Goal: Information Seeking & Learning: Learn about a topic

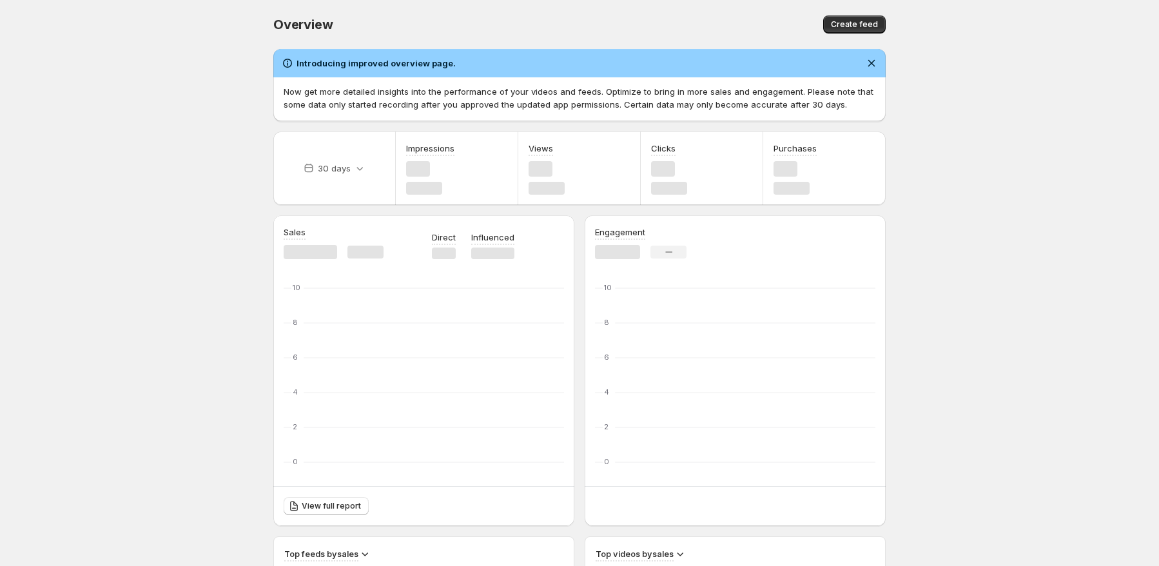
click at [88, 287] on body "Home Feeds Videos Subscription Settings Overview. This page is ready Overview C…" at bounding box center [579, 283] width 1159 height 566
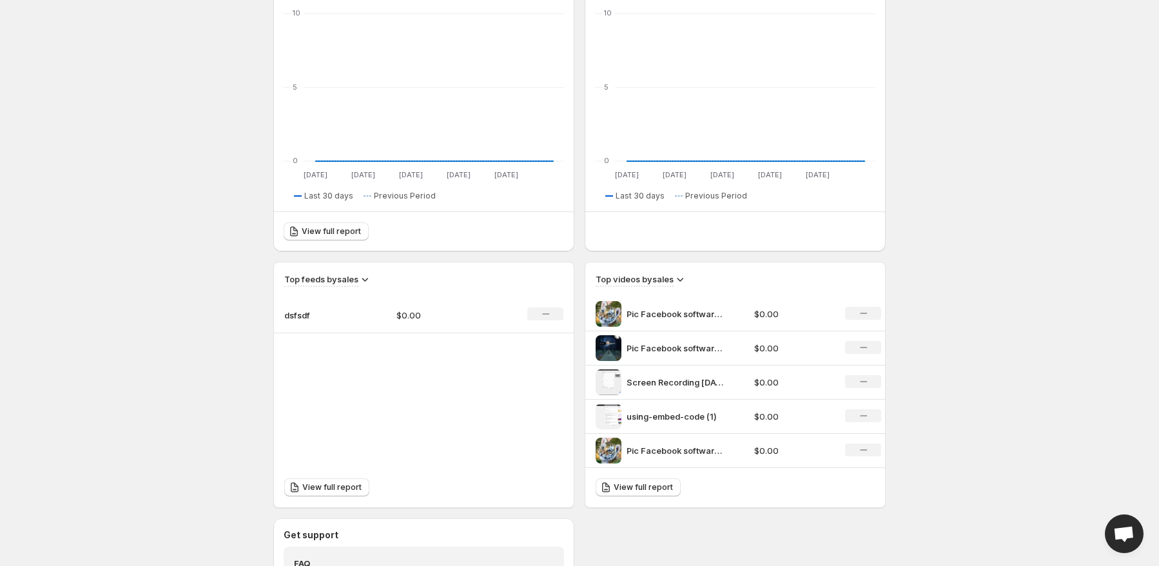
scroll to position [246, 0]
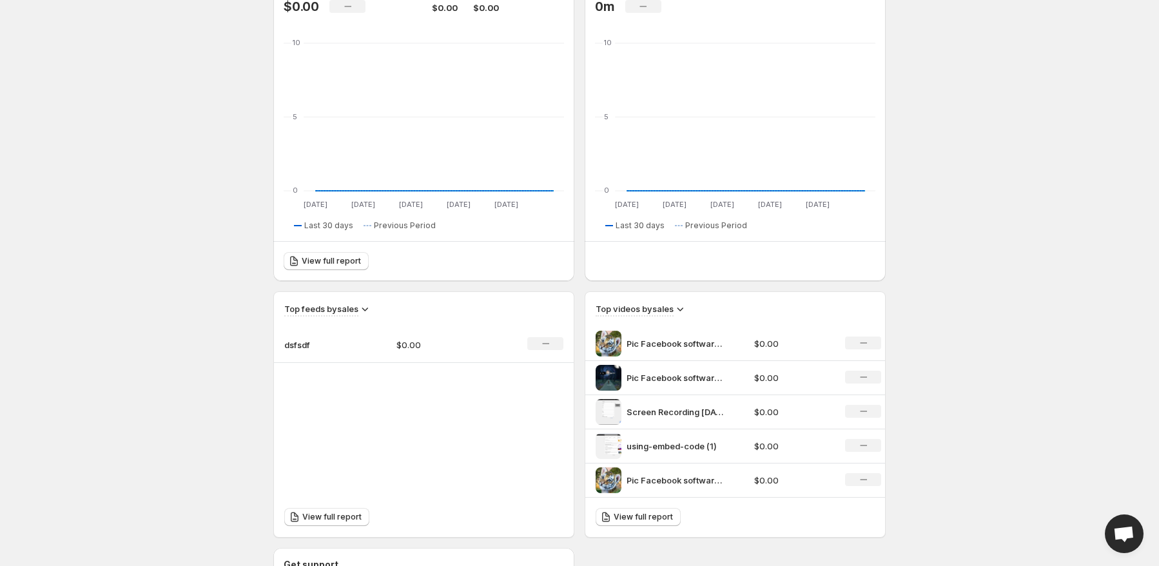
click at [210, 320] on html "Home Feeds Videos Subscription Settings Overview. This page is ready Overview C…" at bounding box center [579, 37] width 1159 height 566
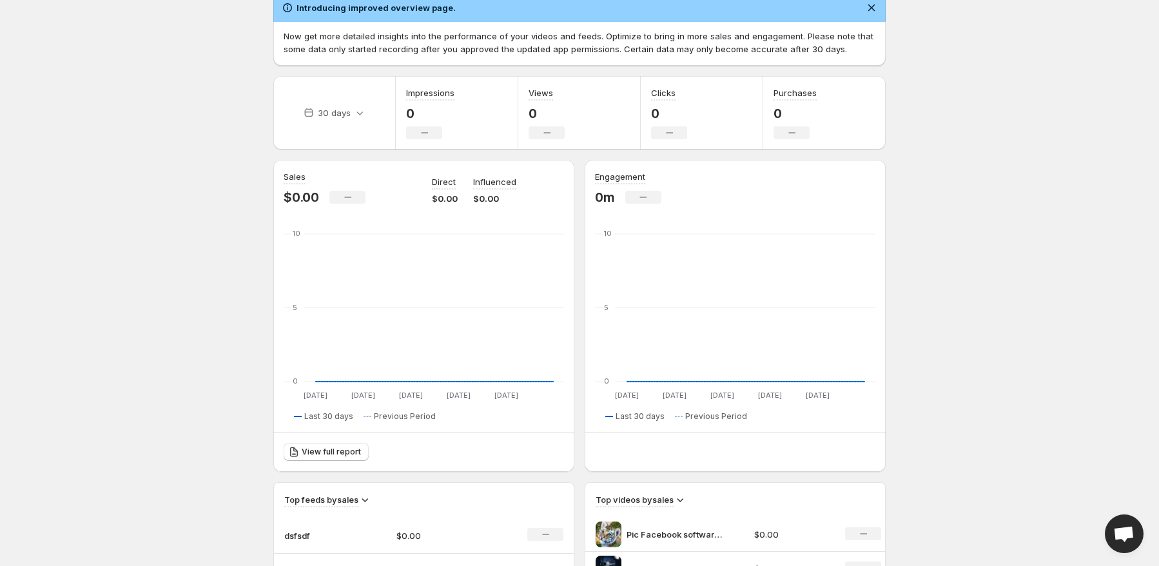
scroll to position [0, 0]
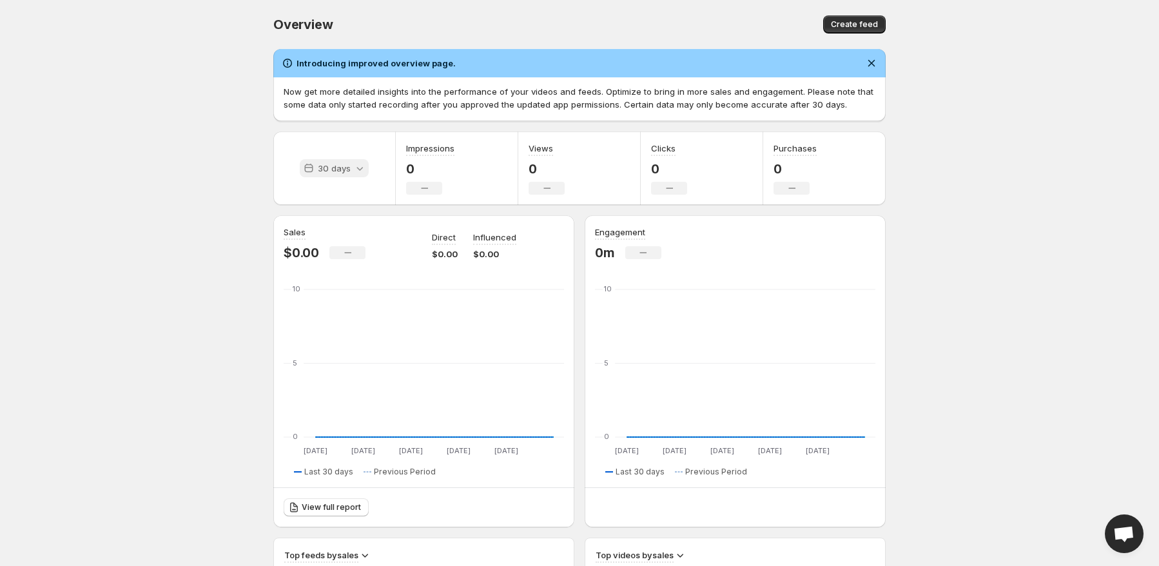
click at [342, 169] on p "30 days" at bounding box center [334, 168] width 33 height 13
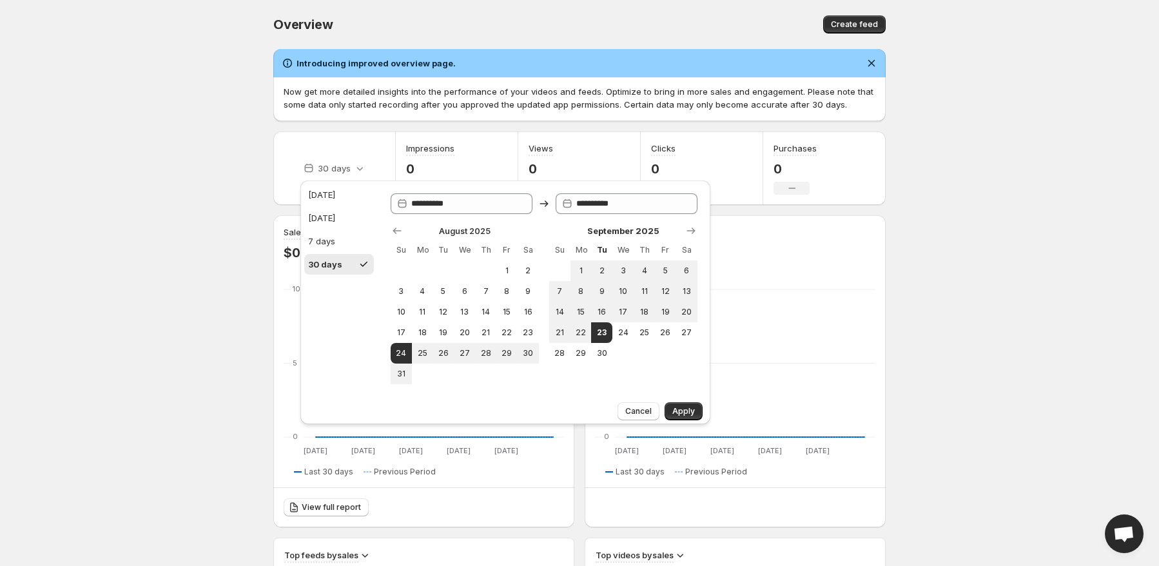
click at [200, 180] on body "Home Feeds Videos Subscription Settings Overview. This page is ready Overview C…" at bounding box center [579, 283] width 1159 height 566
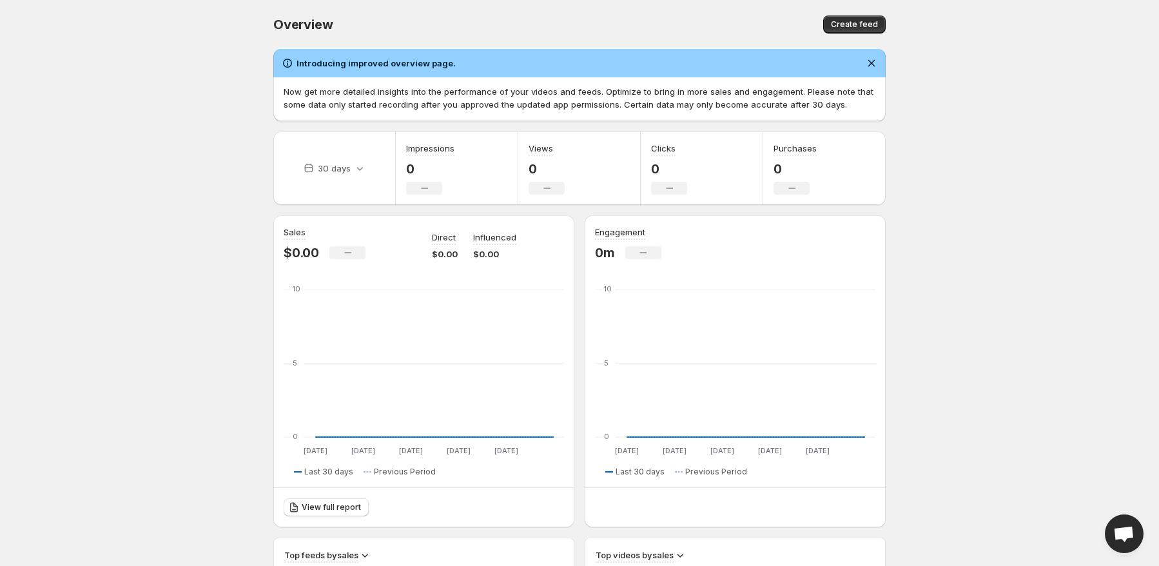
click at [187, 171] on body "Home Feeds Videos Subscription Settings Overview. This page is ready Overview C…" at bounding box center [579, 283] width 1159 height 566
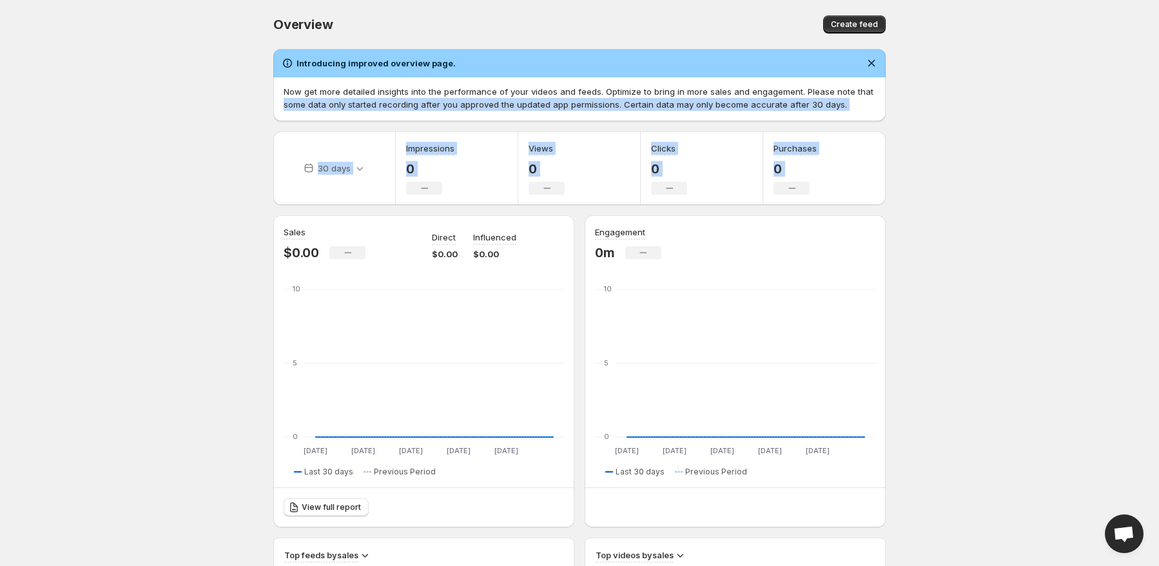
drag, startPoint x: 280, startPoint y: 121, endPoint x: 842, endPoint y: 185, distance: 565.6
click at [811, 182] on div "Introducing improved overview page. Now get more detailed insights into the per…" at bounding box center [574, 554] width 623 height 1031
click at [868, 186] on div "Purchases 0 No change" at bounding box center [824, 167] width 122 height 73
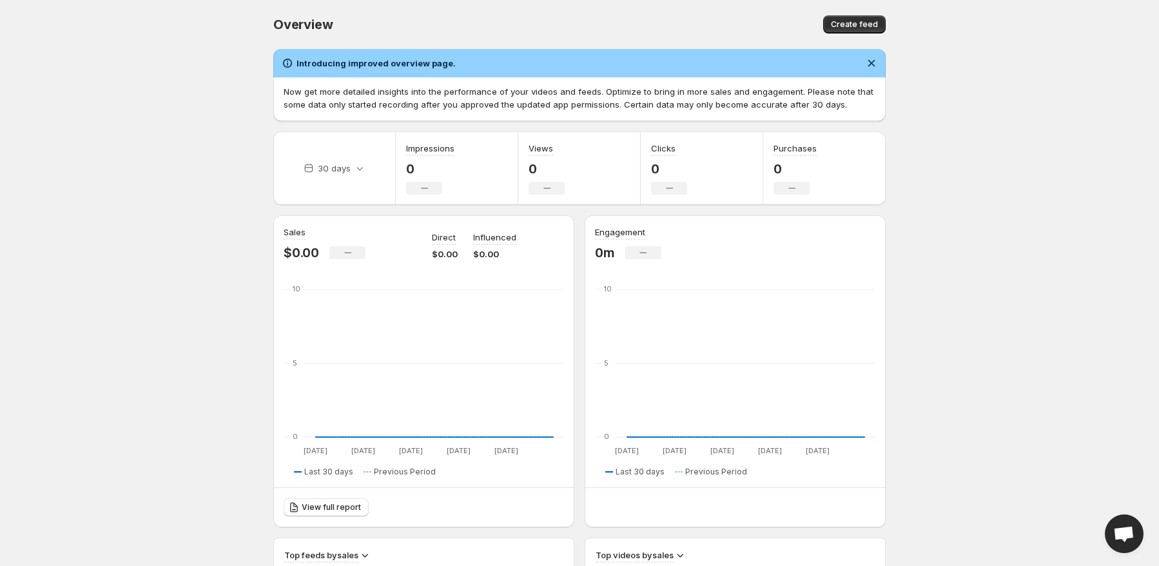
click at [796, 190] on div "No change" at bounding box center [791, 188] width 36 height 13
click at [857, 189] on div "Purchases 0 No change" at bounding box center [824, 167] width 122 height 73
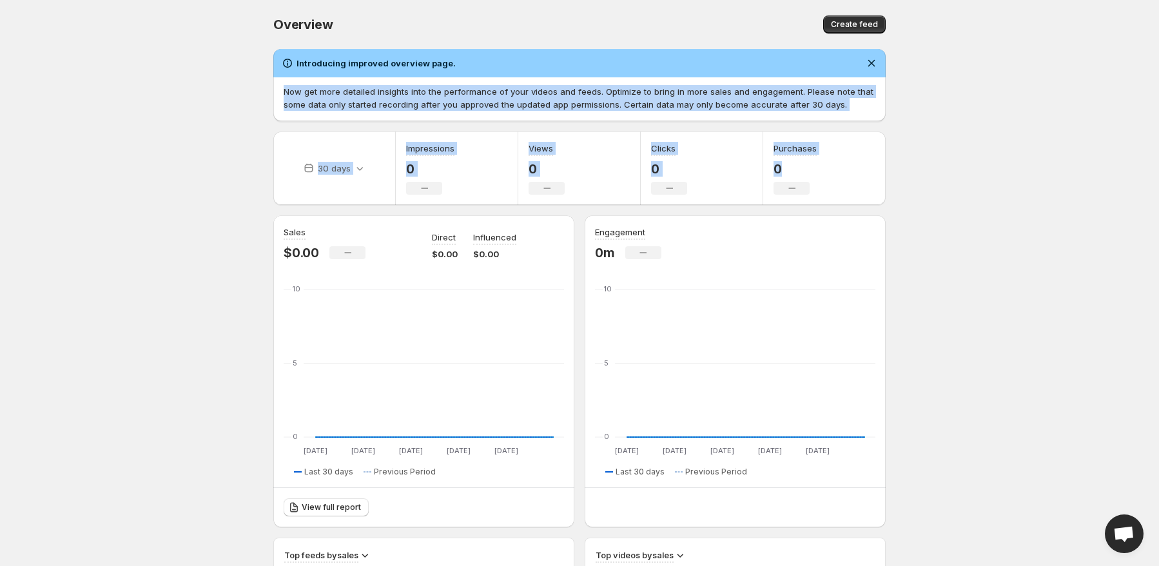
drag, startPoint x: 1014, startPoint y: 197, endPoint x: 189, endPoint y: 92, distance: 831.5
click at [189, 92] on body "Home Feeds Videos Subscription Settings Overview. This page is ready Overview C…" at bounding box center [579, 283] width 1159 height 566
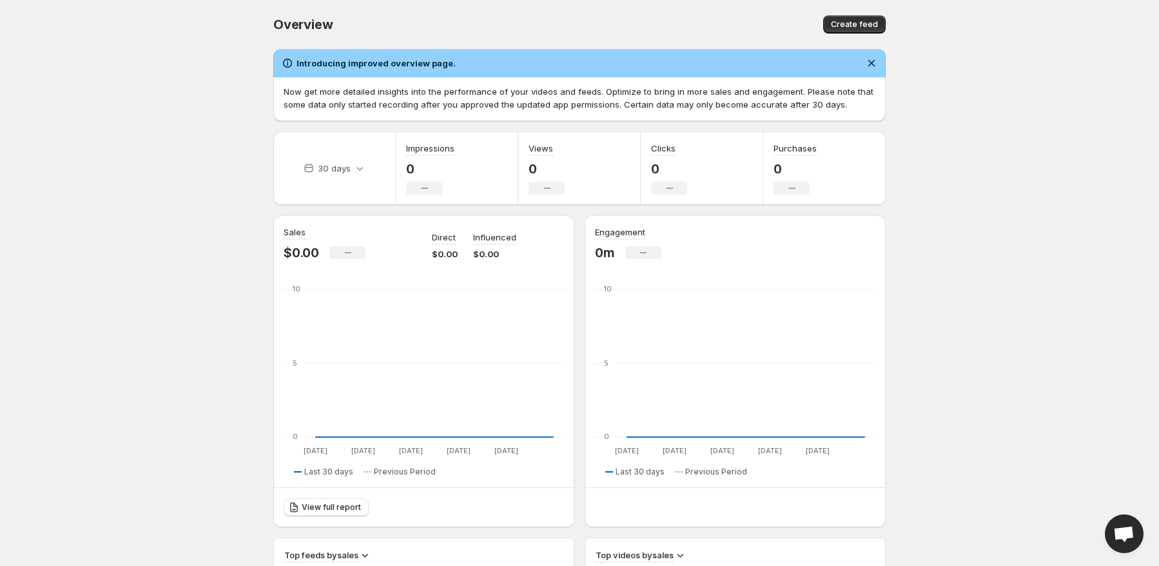
click at [909, 305] on body "Home Feeds Videos Subscription Settings Overview. This page is ready Overview C…" at bounding box center [579, 283] width 1159 height 566
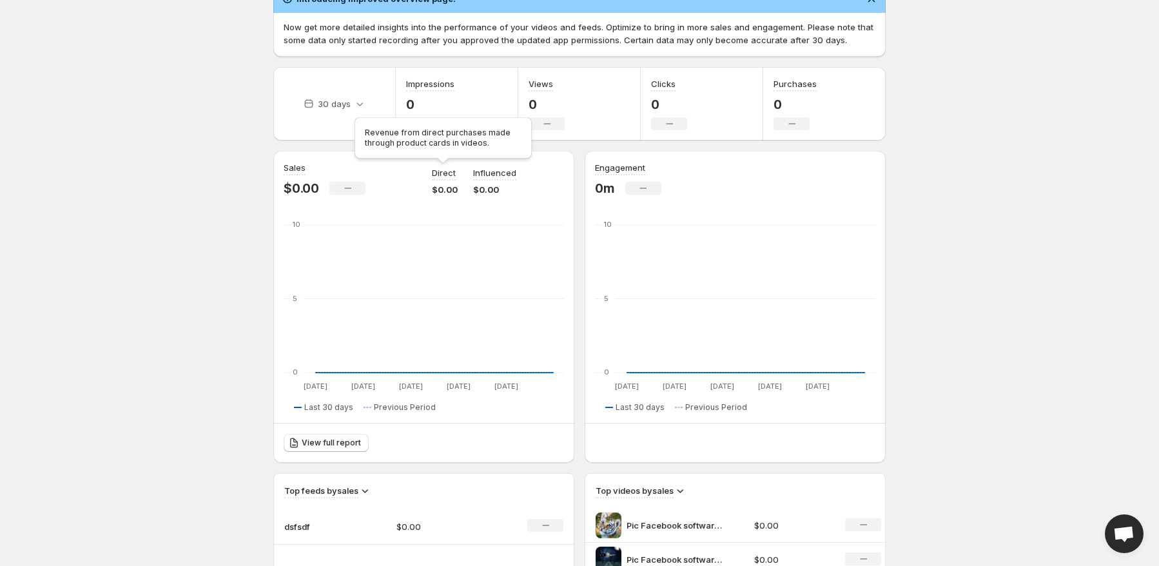
click at [444, 177] on p "Direct" at bounding box center [444, 172] width 24 height 13
click at [500, 175] on p "Influenced" at bounding box center [494, 172] width 43 height 13
drag, startPoint x: 365, startPoint y: 412, endPoint x: 496, endPoint y: 410, distance: 130.9
click at [445, 411] on div "Sales $0.00 No change Direct $0.00 Influenced $0.00 24 Aug 24 Aug 30 Aug 30 Aug…" at bounding box center [424, 306] width 280 height 291
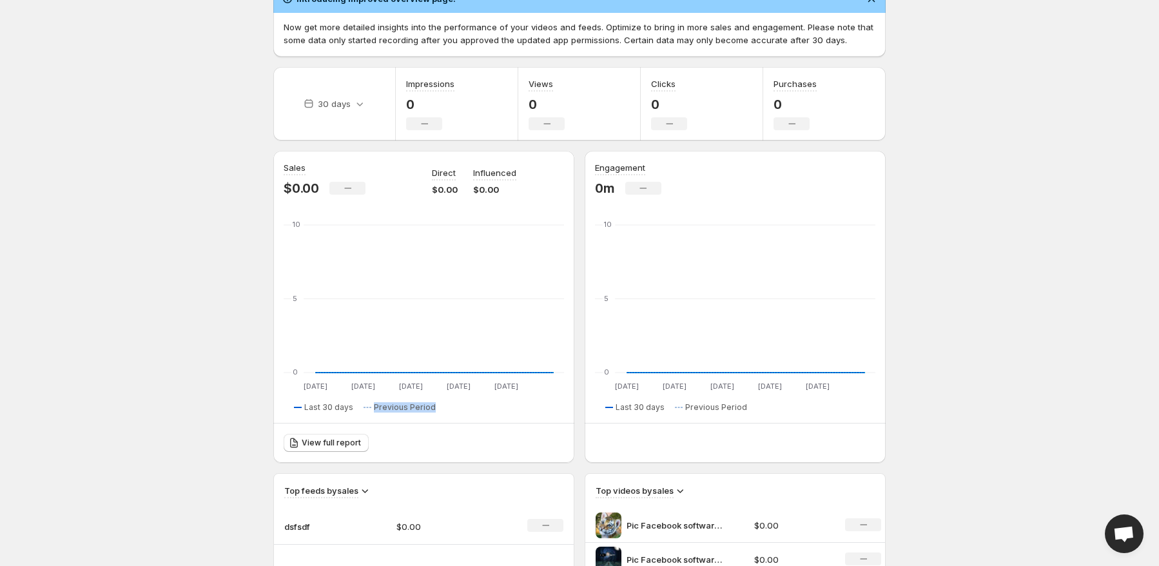
click at [496, 410] on div "Last 30 days Previous Period" at bounding box center [424, 407] width 260 height 10
click at [182, 393] on body "Home Feeds Videos Subscription Settings Overview. This page is ready Overview C…" at bounding box center [579, 219] width 1159 height 566
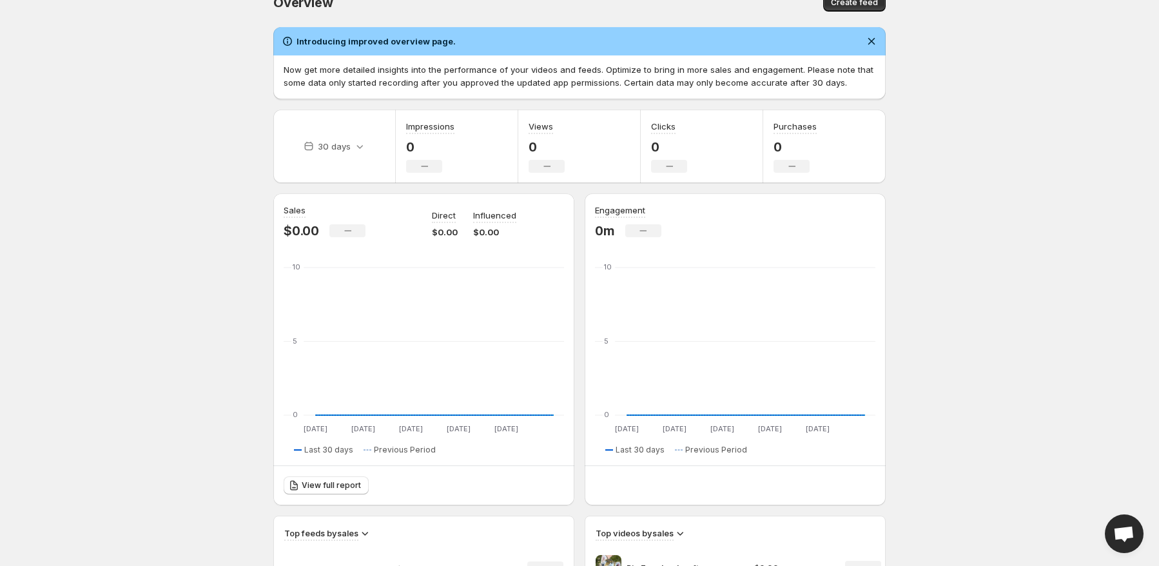
scroll to position [0, 0]
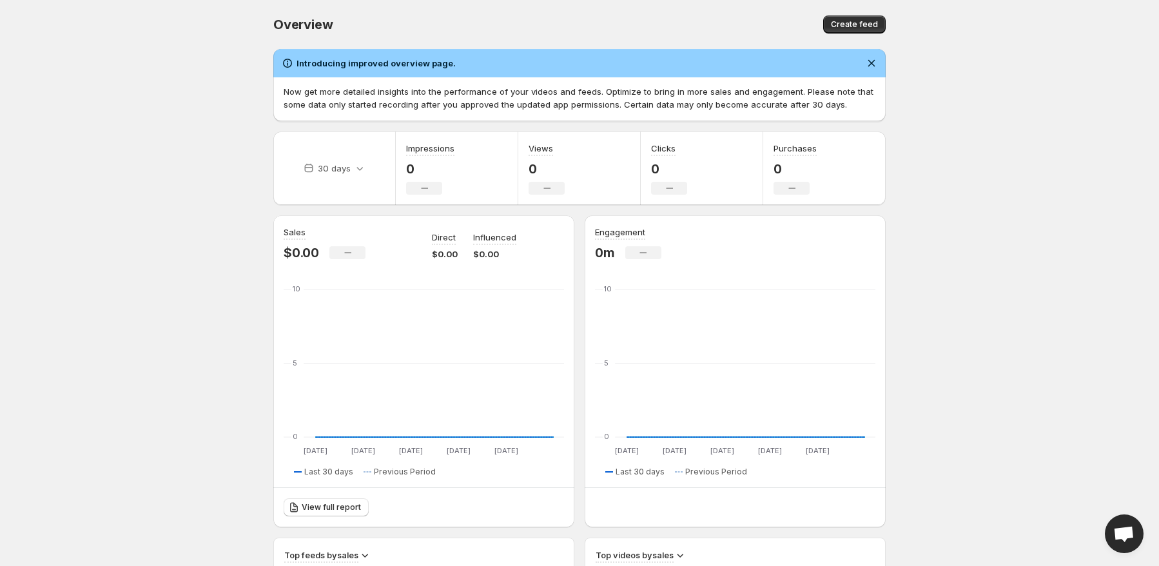
click at [181, 353] on body "Home Feeds Videos Subscription Settings Overview. This page is ready Overview C…" at bounding box center [579, 283] width 1159 height 566
drag, startPoint x: 334, startPoint y: 223, endPoint x: 447, endPoint y: 414, distance: 222.2
click at [446, 414] on div "Sales $0.00 No change Direct $0.00 Influenced $0.00 24 Aug 24 Aug 30 Aug 30 Aug…" at bounding box center [423, 371] width 301 height 312
click at [447, 414] on icon "24 Aug 24 Aug 30 Aug 30 Aug 05 Sep 05 Sep 11 Sep 11 Sep 17 Sep 17 Sep 0 5 10 24…" at bounding box center [424, 371] width 280 height 170
click at [136, 372] on body "Home Feeds Videos Subscription Settings Overview. This page is ready Overview C…" at bounding box center [579, 283] width 1159 height 566
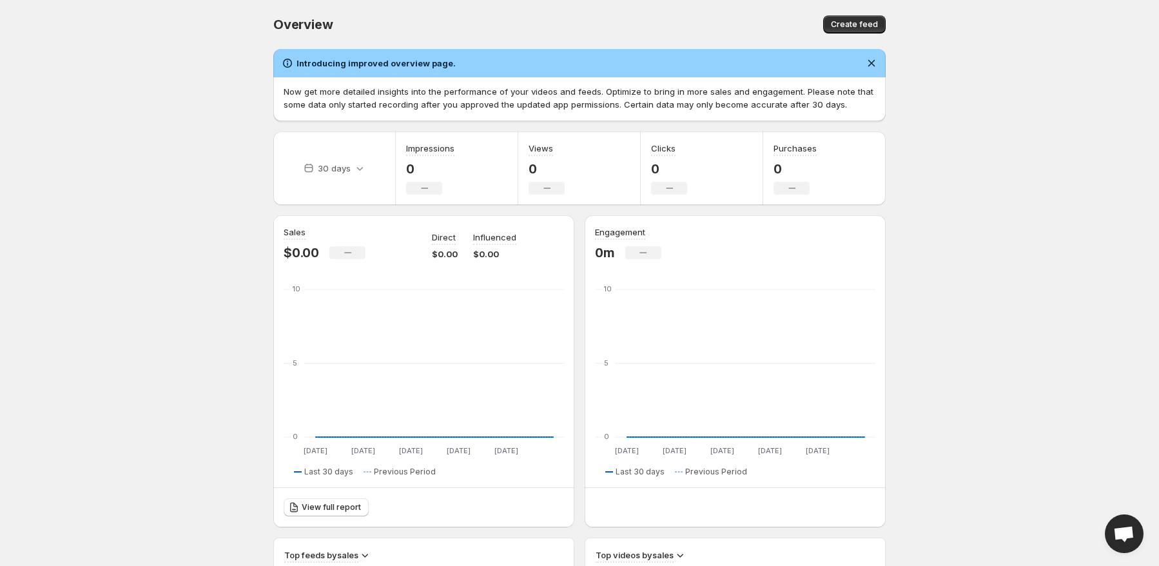
click at [233, 331] on body "Home Feeds Videos Subscription Settings Overview. This page is ready Overview C…" at bounding box center [579, 283] width 1159 height 566
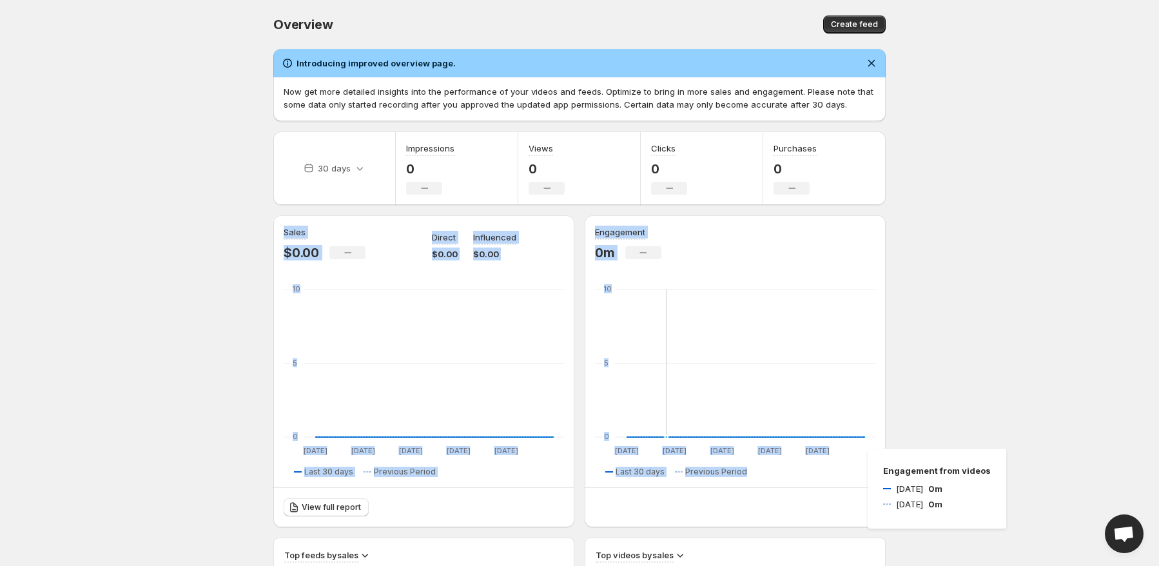
drag, startPoint x: 222, startPoint y: 233, endPoint x: 927, endPoint y: 465, distance: 743.0
click at [927, 465] on body "Home Feeds Videos Subscription Settings Overview. This page is ready Overview C…" at bounding box center [579, 283] width 1159 height 566
click at [937, 460] on body "Home Feeds Videos Subscription Settings Overview. This page is ready Overview C…" at bounding box center [579, 283] width 1159 height 566
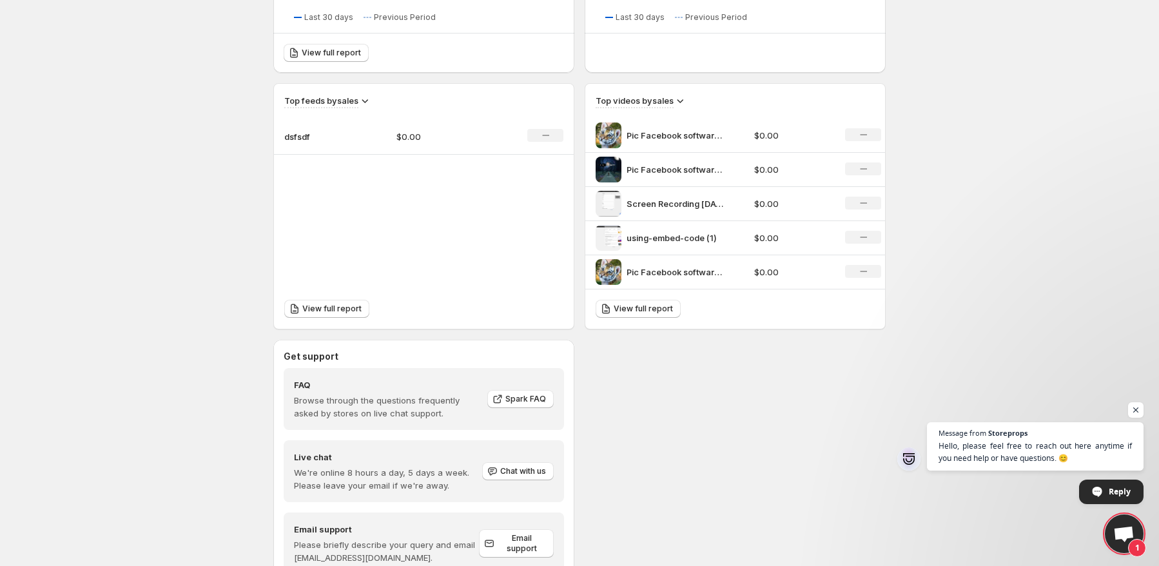
scroll to position [440, 0]
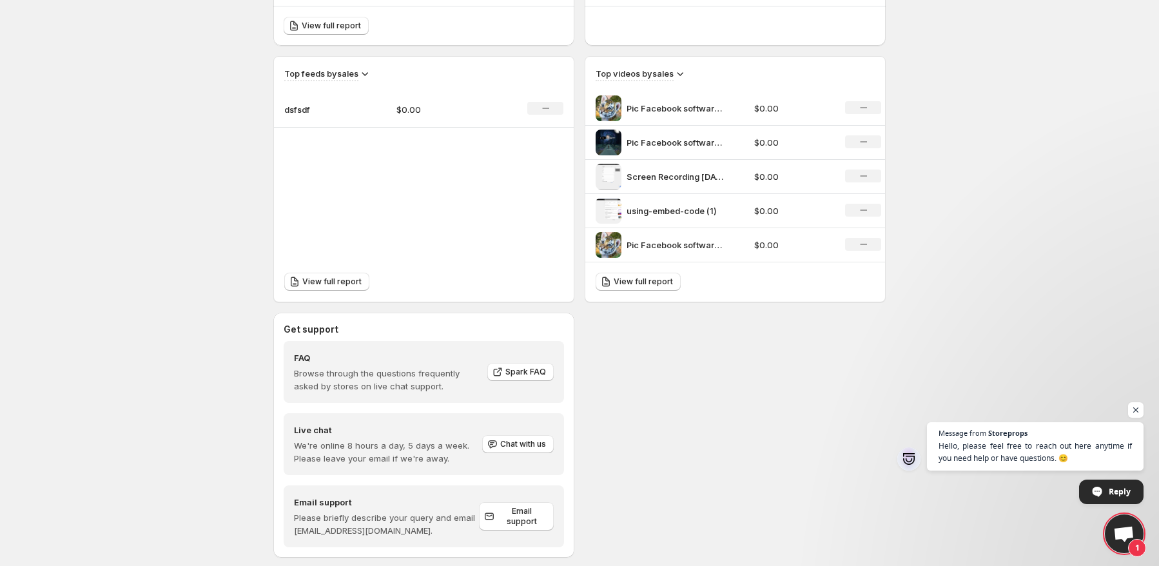
scroll to position [504, 0]
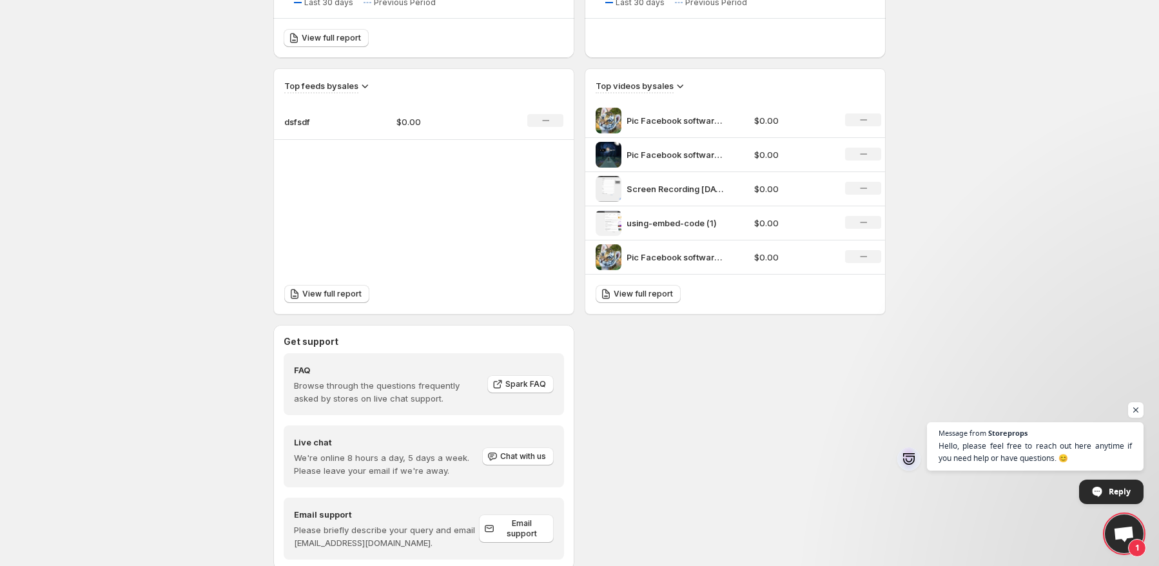
scroll to position [440, 0]
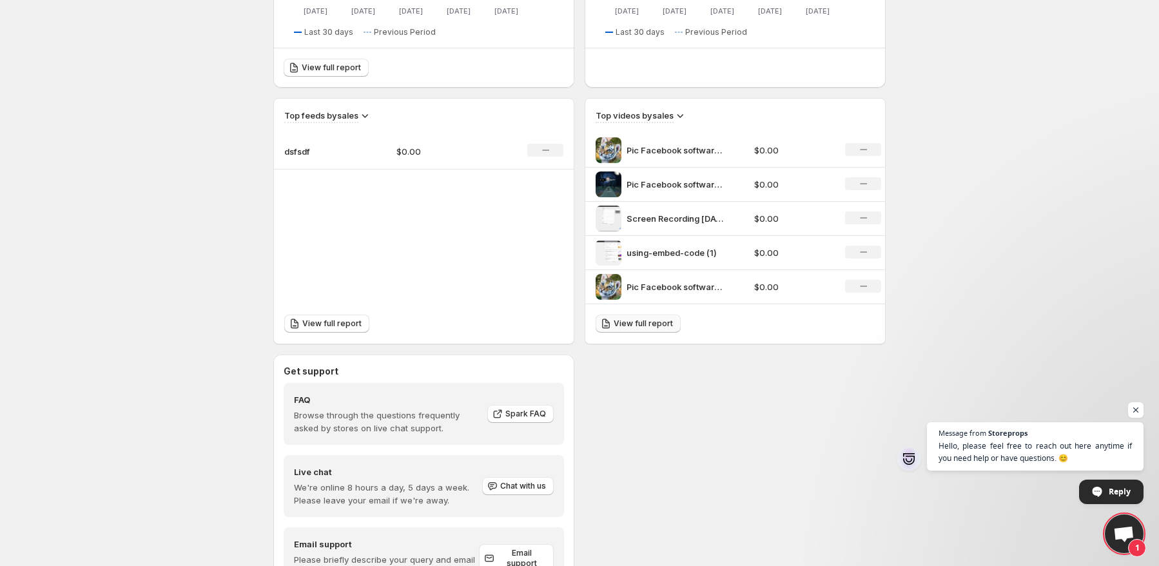
click at [647, 316] on link "View full report" at bounding box center [637, 323] width 85 height 18
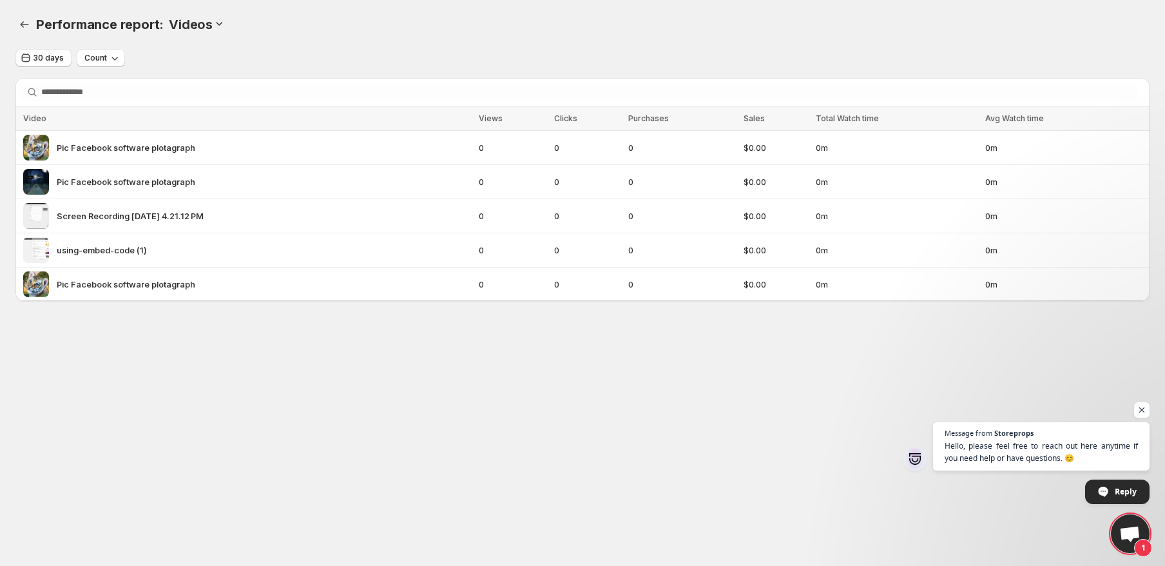
click at [404, 7] on div "Performance report: . This page is ready Performance report: Videos" at bounding box center [582, 24] width 1134 height 49
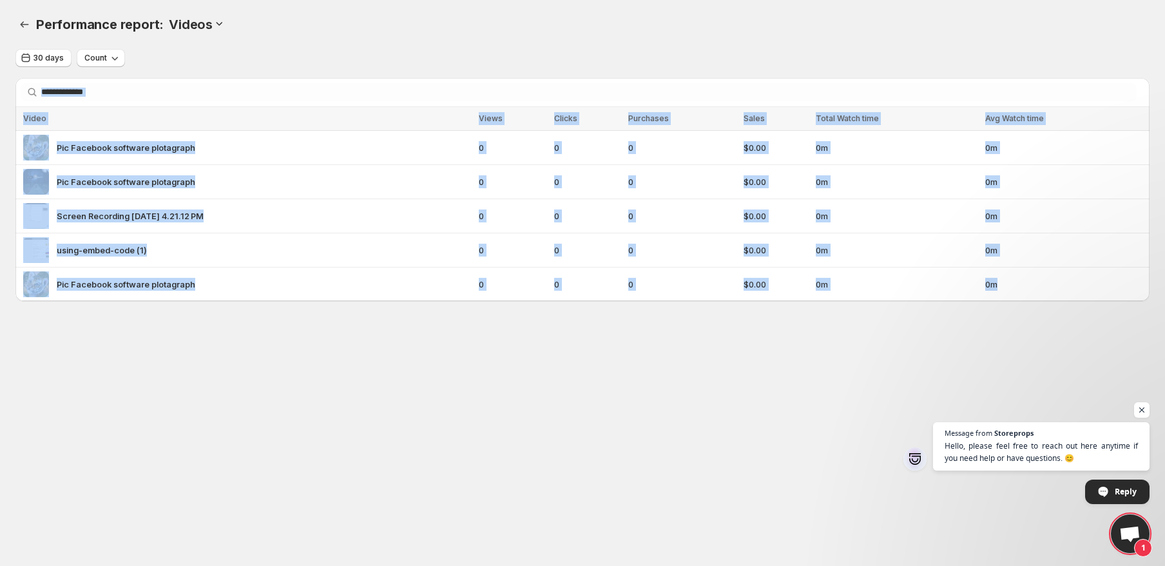
drag, startPoint x: 420, startPoint y: 7, endPoint x: 558, endPoint y: 398, distance: 414.8
click at [557, 394] on body "Home Feeds Videos Subscription Settings Performance report: . This page is read…" at bounding box center [582, 283] width 1165 height 566
click at [559, 398] on body "Home Feeds Videos Subscription Settings Performance report: . This page is read…" at bounding box center [582, 283] width 1165 height 566
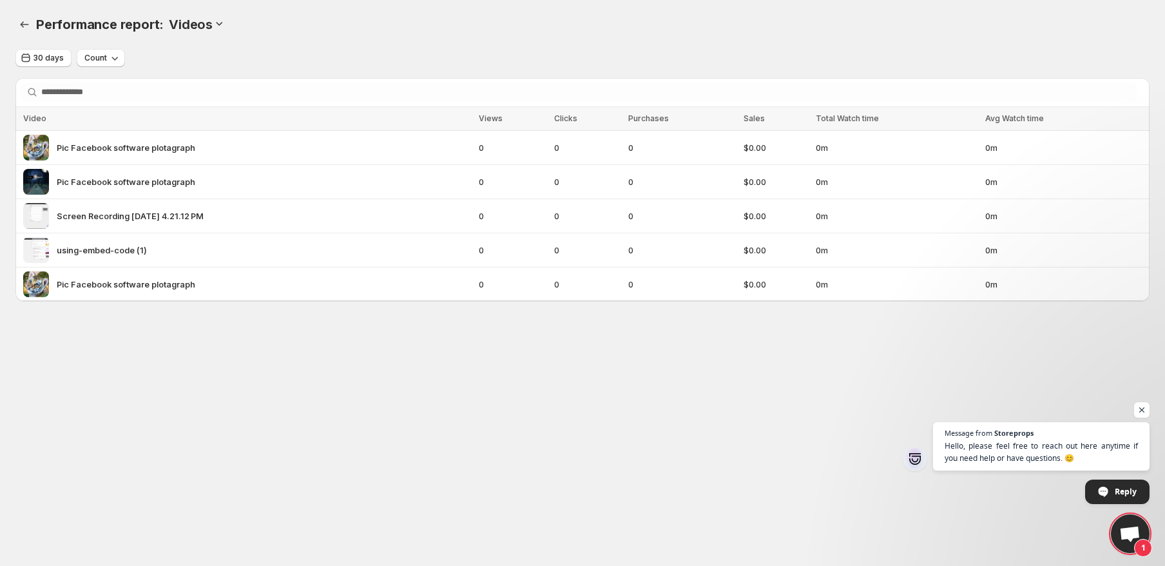
click at [332, 27] on div "Performance report: Videos" at bounding box center [593, 24] width 1114 height 18
click at [364, 24] on div "Performance report: Videos" at bounding box center [593, 24] width 1114 height 18
click at [189, 416] on body "Home Feeds Videos Subscription Settings Performance report: . This page is read…" at bounding box center [582, 283] width 1165 height 566
click at [142, 144] on span "Pic Facebook software plotagraph" at bounding box center [126, 147] width 139 height 13
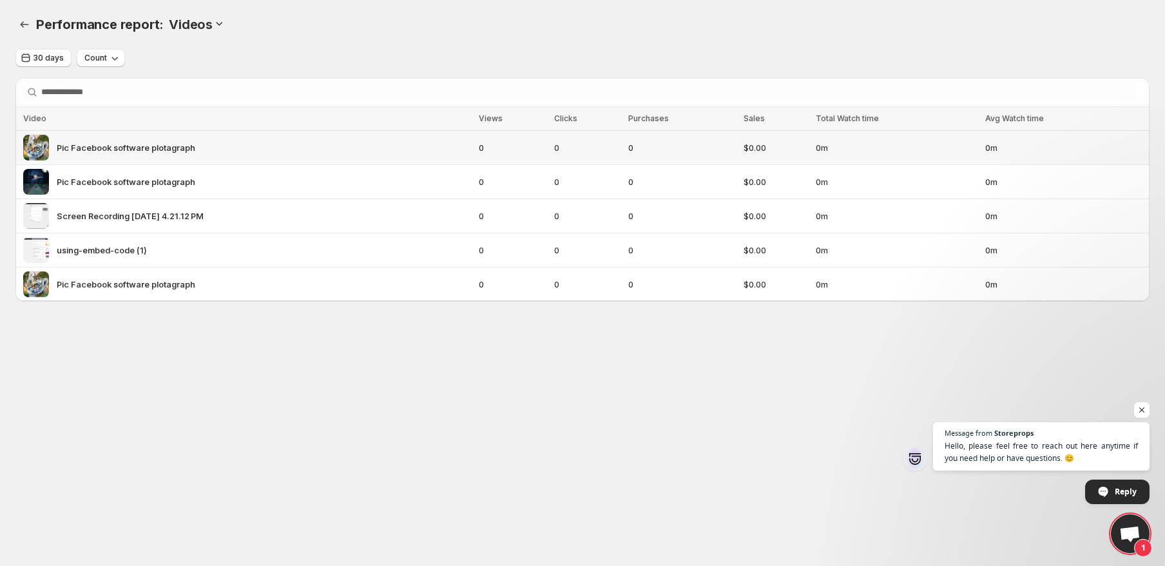
click at [260, 160] on div "Pic Facebook software plotagraph" at bounding box center [247, 148] width 448 height 26
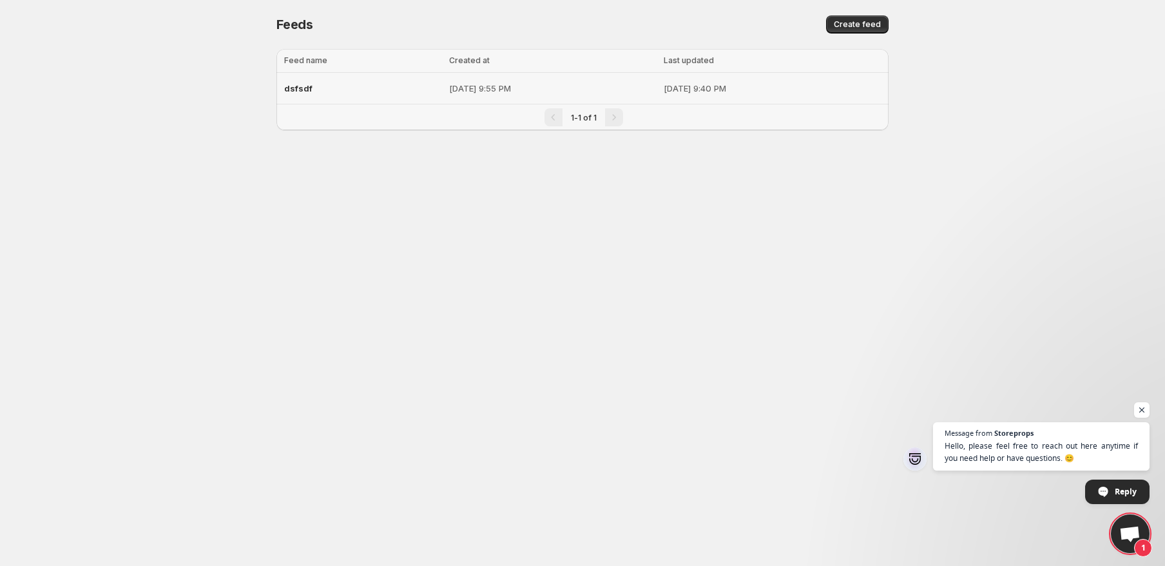
click at [295, 89] on span "dsfsdf" at bounding box center [298, 88] width 28 height 10
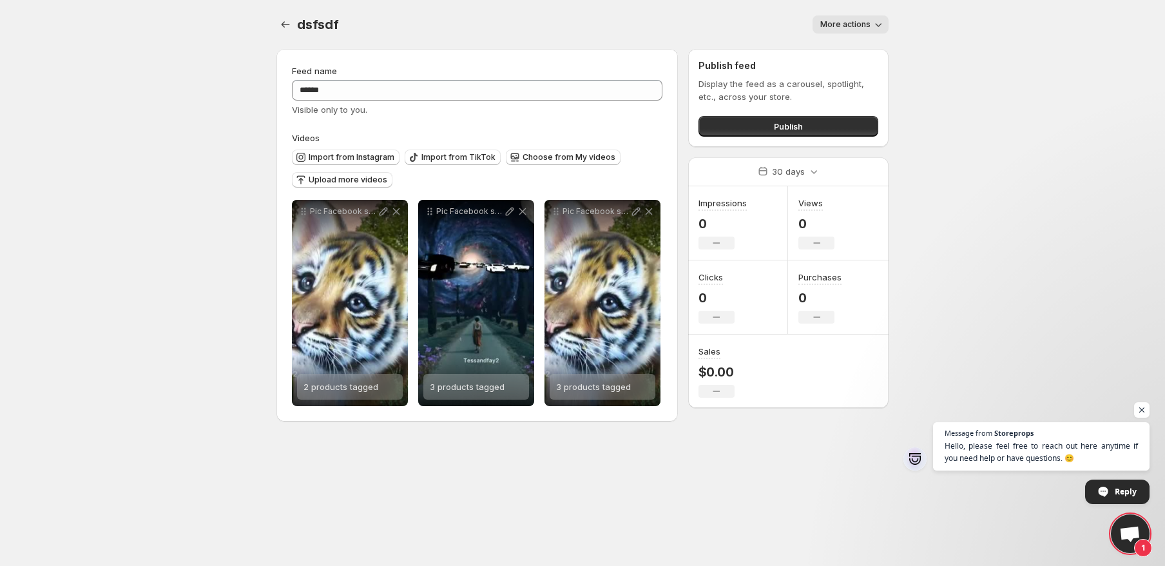
click at [209, 153] on body "**********" at bounding box center [582, 283] width 1165 height 566
click at [1036, 227] on body "**********" at bounding box center [582, 283] width 1165 height 566
click at [148, 232] on body "**********" at bounding box center [582, 283] width 1165 height 566
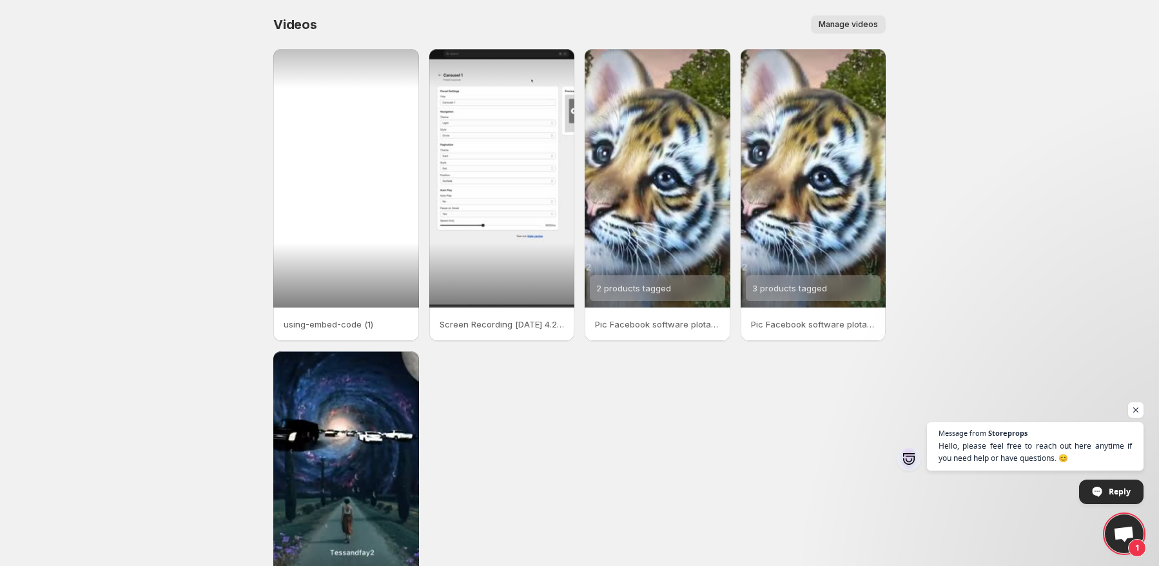
click at [360, 151] on div at bounding box center [346, 178] width 146 height 258
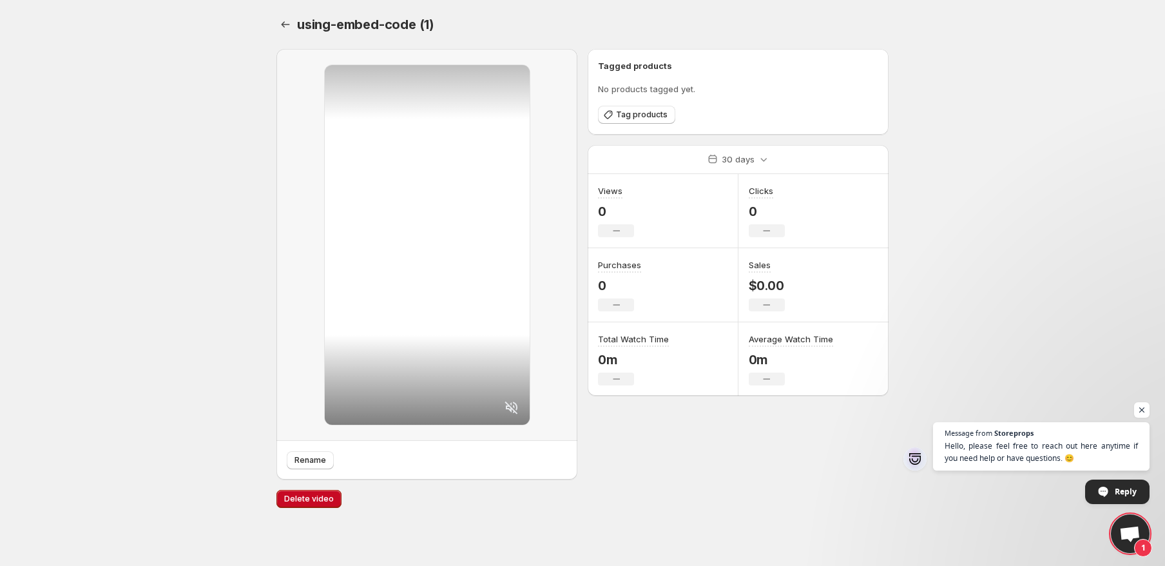
click at [1006, 176] on body "Home Feeds Videos Subscription Settings using-embed-code (1). This page is read…" at bounding box center [582, 283] width 1165 height 566
click at [91, 233] on body "Home Feeds Videos Subscription Settings using-embed-code (1). This page is read…" at bounding box center [582, 283] width 1165 height 566
click at [182, 455] on body "Home Feeds Videos Subscription Settings using-embed-code (1). This page is read…" at bounding box center [582, 283] width 1165 height 566
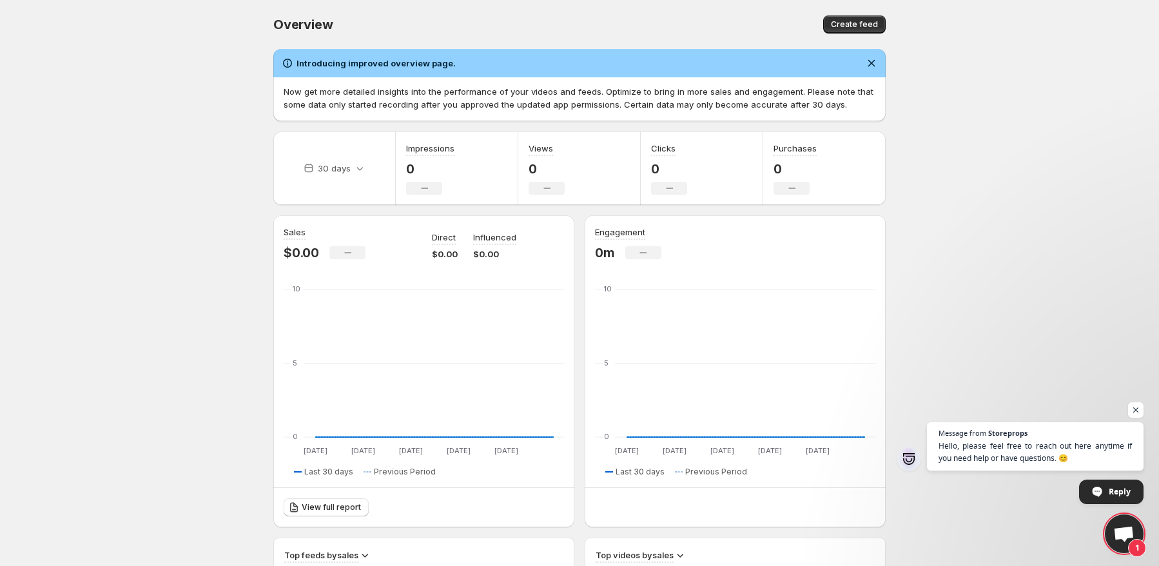
click at [150, 259] on body "Home Feeds Videos Subscription Settings Overview. This page is ready Overview C…" at bounding box center [579, 283] width 1159 height 566
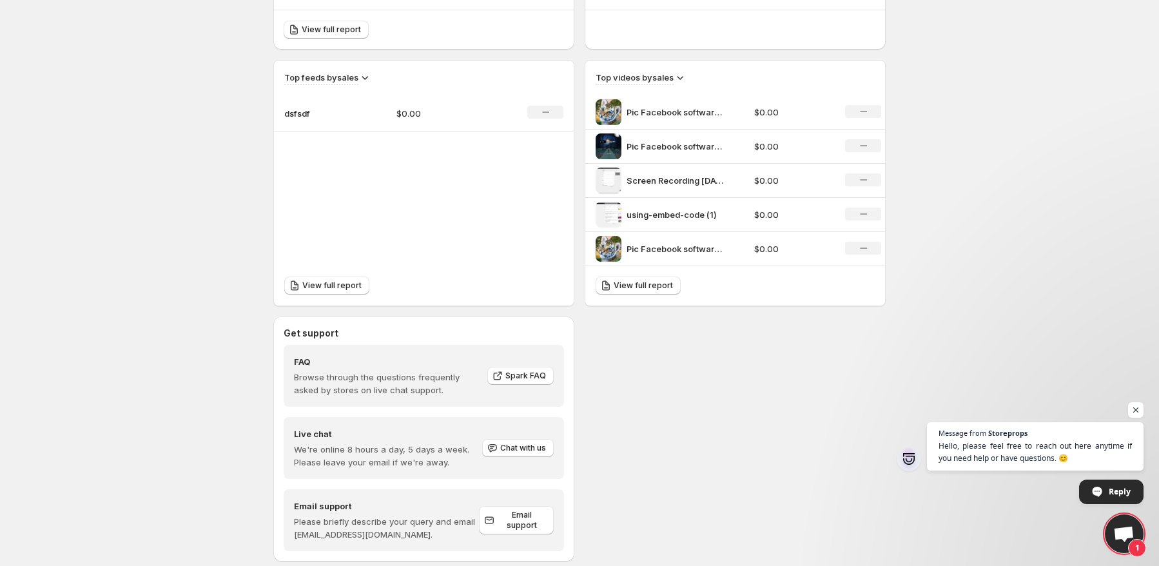
scroll to position [504, 0]
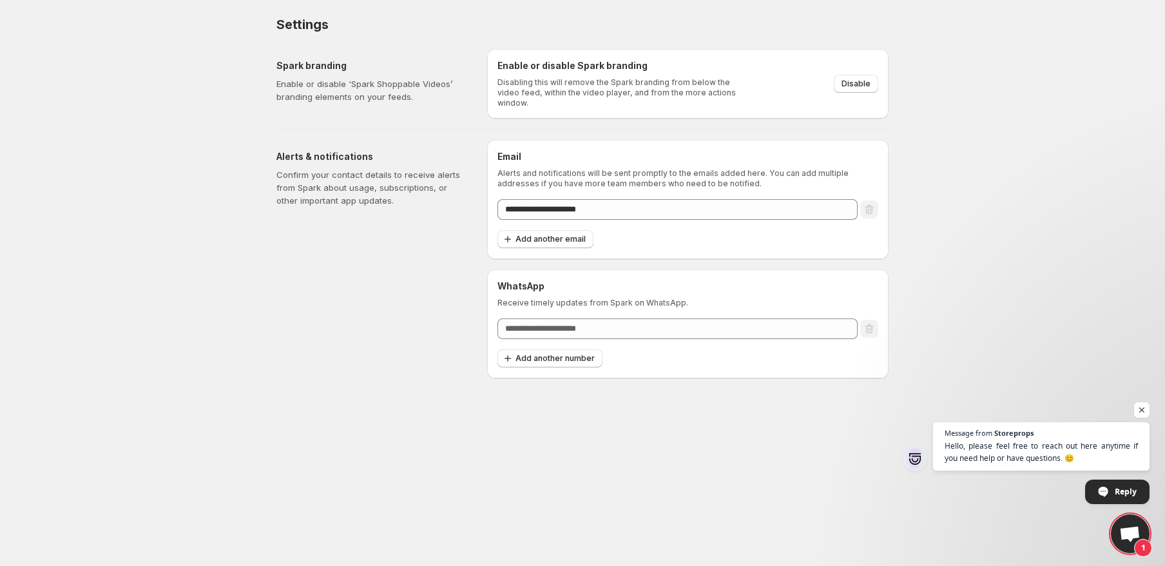
click at [193, 226] on body "**********" at bounding box center [582, 283] width 1165 height 566
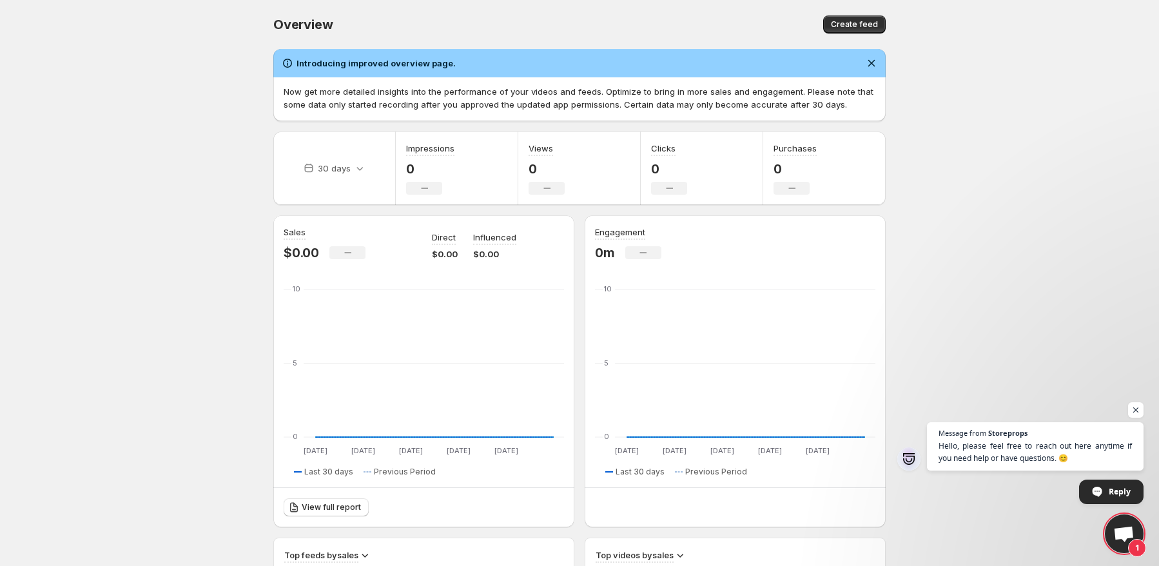
click at [177, 285] on body "Home Feeds Videos Subscription Settings Overview. This page is ready Overview C…" at bounding box center [579, 283] width 1159 height 566
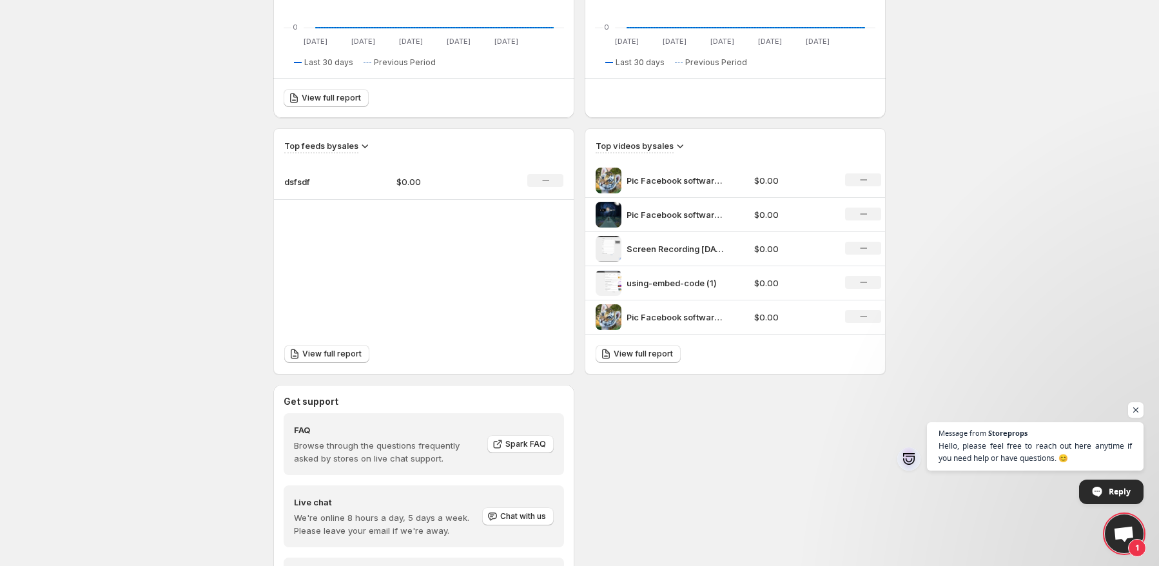
scroll to position [387, 0]
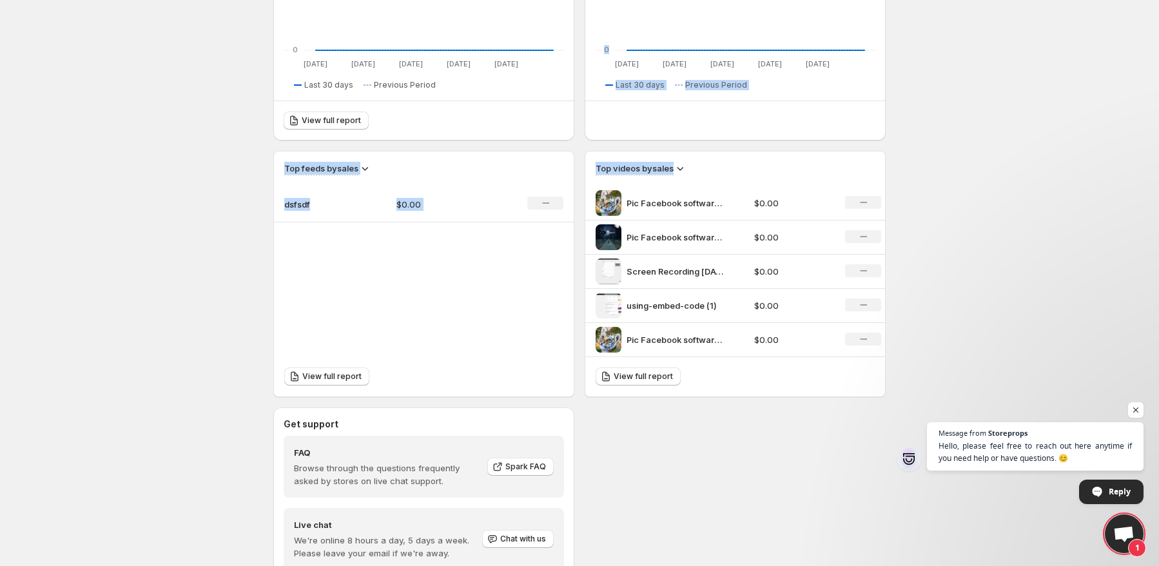
drag, startPoint x: 927, startPoint y: 371, endPoint x: 690, endPoint y: 163, distance: 315.1
drag, startPoint x: 811, startPoint y: 203, endPoint x: 933, endPoint y: 345, distance: 186.9
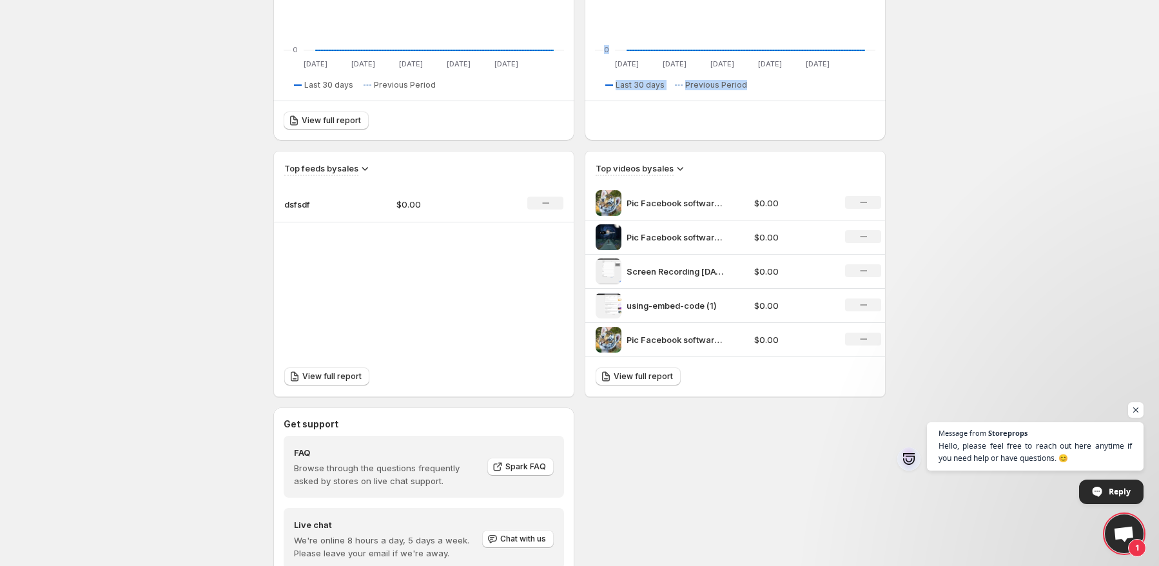
drag, startPoint x: 926, startPoint y: 342, endPoint x: 215, endPoint y: 122, distance: 744.5
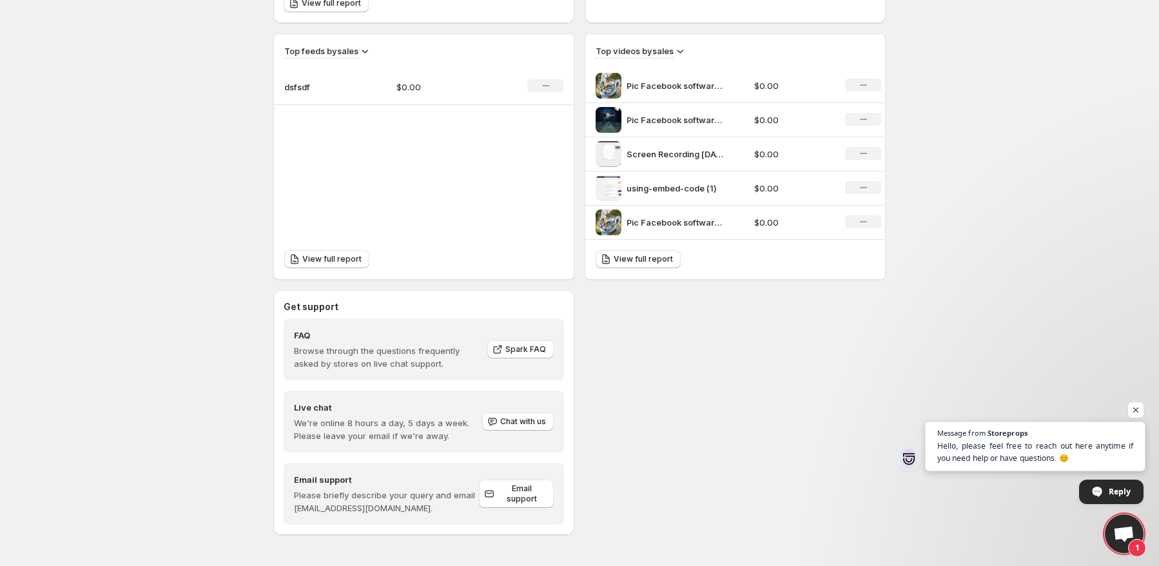
click at [909, 458] on span "Open chat" at bounding box center [908, 458] width 23 height 23
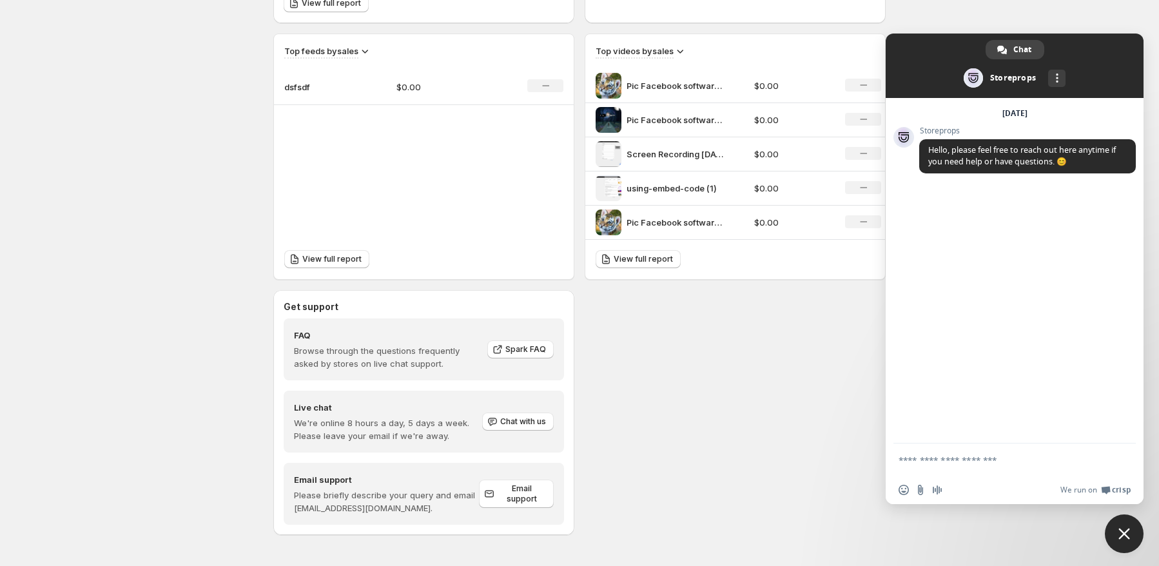
click at [1125, 536] on span "Close chat" at bounding box center [1124, 534] width 12 height 12
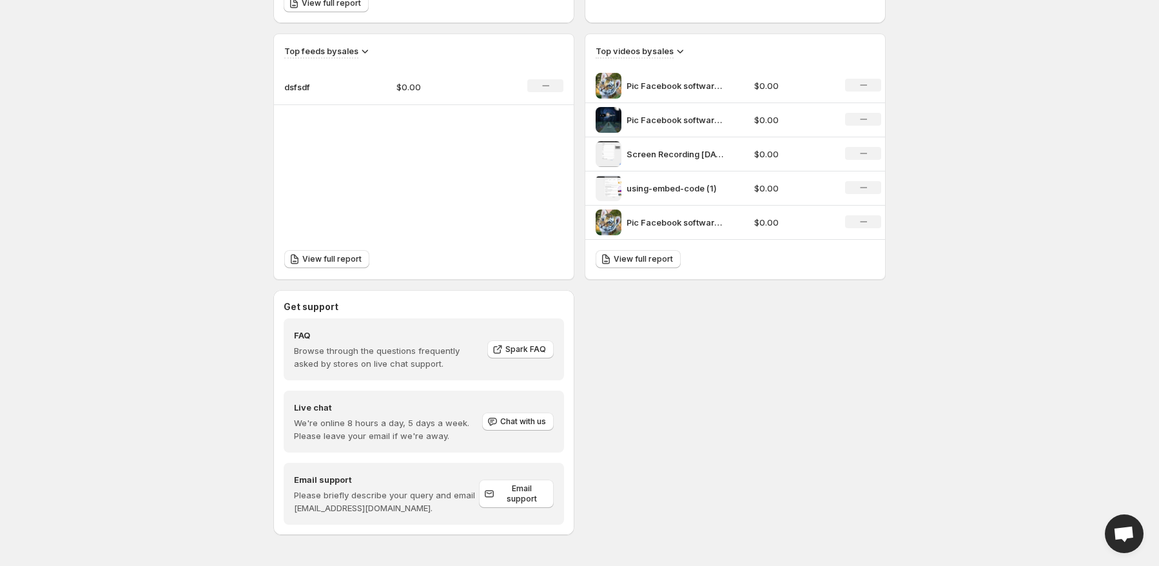
click at [837, 410] on div "Get support FAQ Browse through the questions frequently asked by stores on live…" at bounding box center [579, 412] width 612 height 245
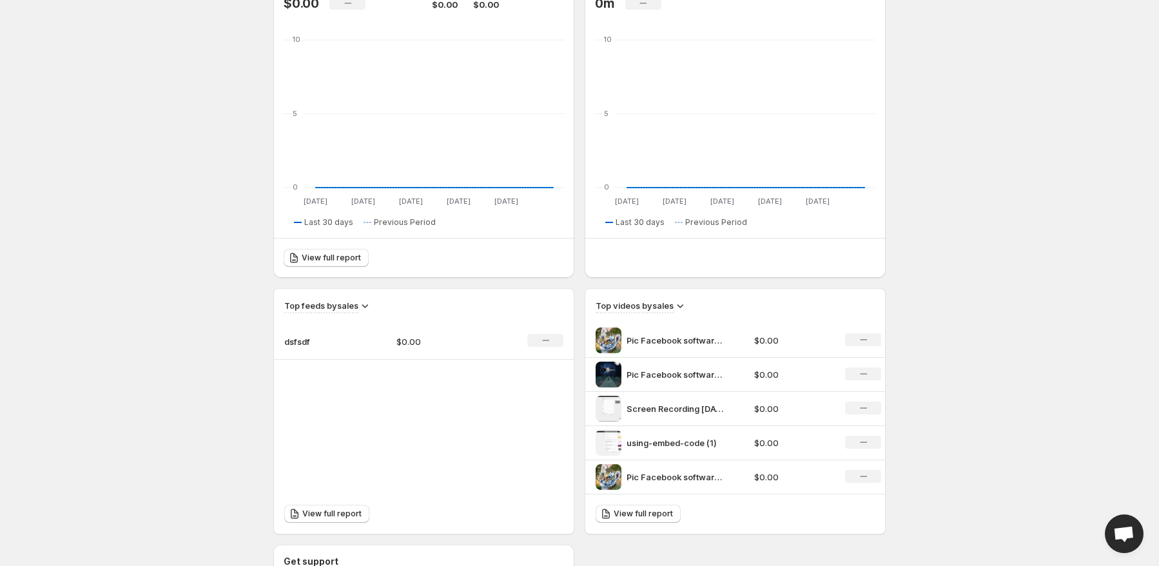
scroll to position [375, 0]
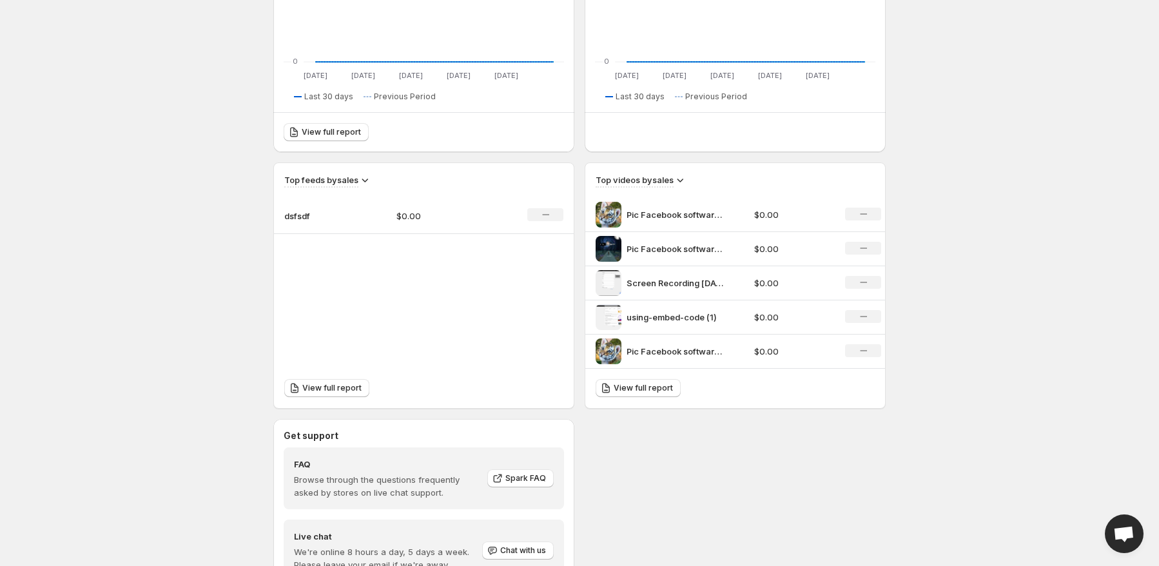
click at [651, 384] on span "View full report" at bounding box center [643, 388] width 59 height 10
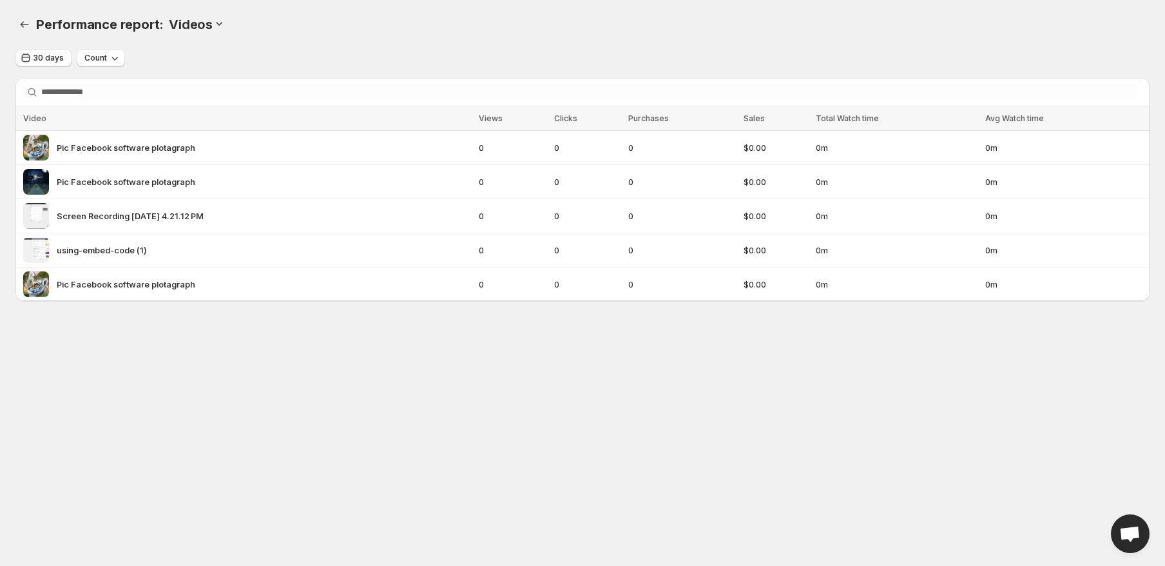
drag, startPoint x: 238, startPoint y: 48, endPoint x: 294, endPoint y: 41, distance: 55.8
click at [240, 48] on div "Performance report: . This page is ready Performance report: Videos" at bounding box center [582, 24] width 1134 height 49
drag, startPoint x: 391, startPoint y: 60, endPoint x: 862, endPoint y: 128, distance: 475.9
click at [862, 128] on div "Performance report: . This page is ready Performance report: Videos 30 days Cou…" at bounding box center [582, 166] width 1165 height 332
click at [951, 304] on div "30 days Count Search videos Loading orders… Loading orders… Video Views Clicks …" at bounding box center [577, 185] width 1145 height 293
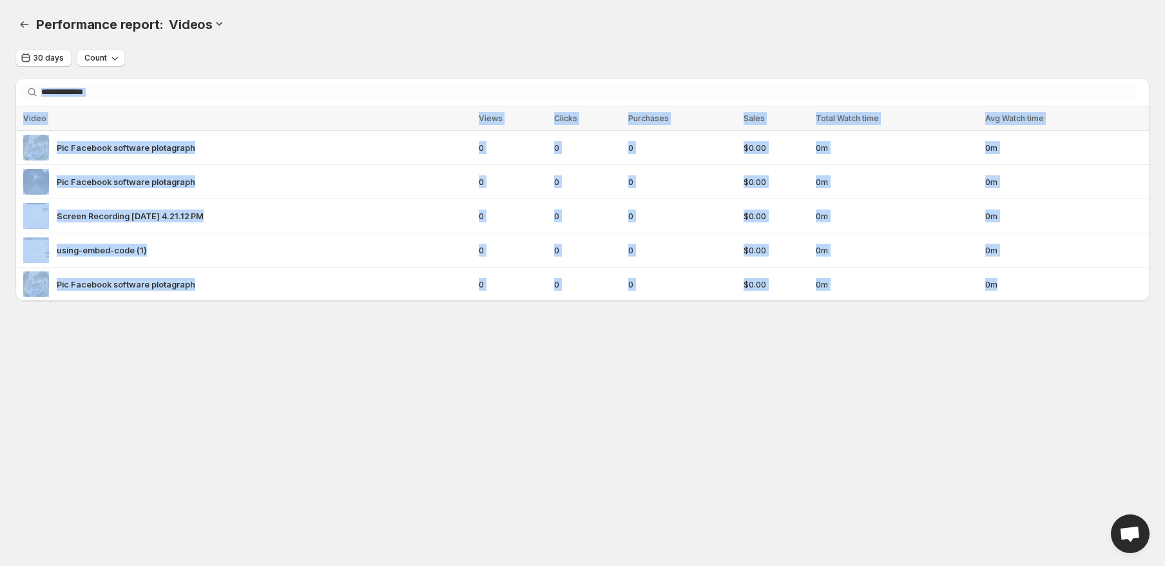
drag, startPoint x: 977, startPoint y: 319, endPoint x: 550, endPoint y: 44, distance: 507.7
click at [551, 44] on body "Home Feeds Videos Subscription Settings Performance report: . This page is read…" at bounding box center [582, 283] width 1165 height 566
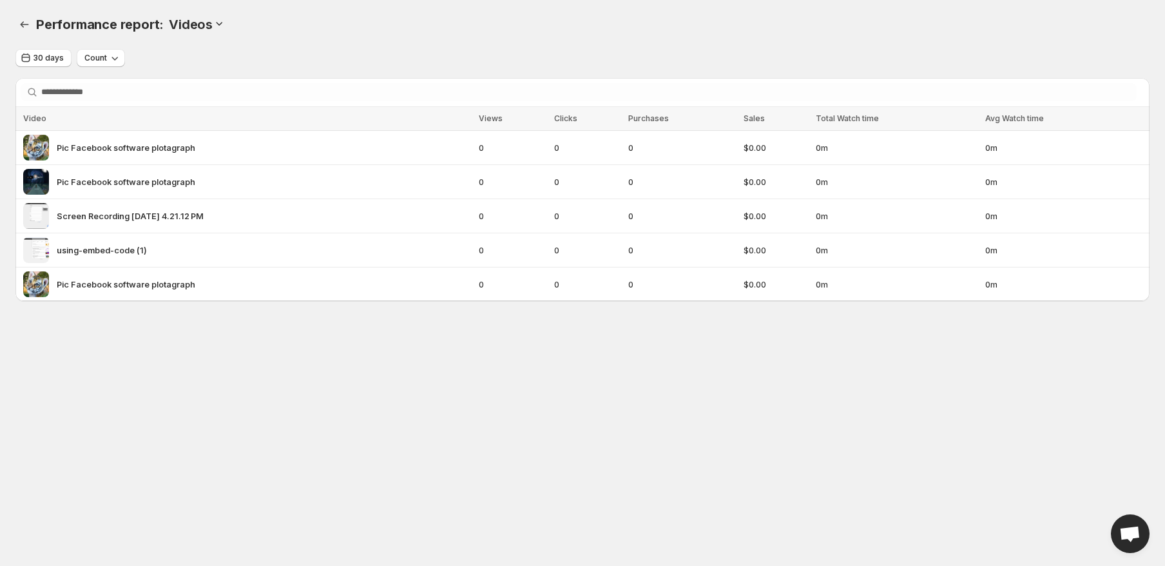
click at [549, 40] on div "Performance report: . This page is ready Performance report: Videos" at bounding box center [582, 24] width 1134 height 49
click at [23, 28] on icon "Performance report" at bounding box center [24, 24] width 13 height 13
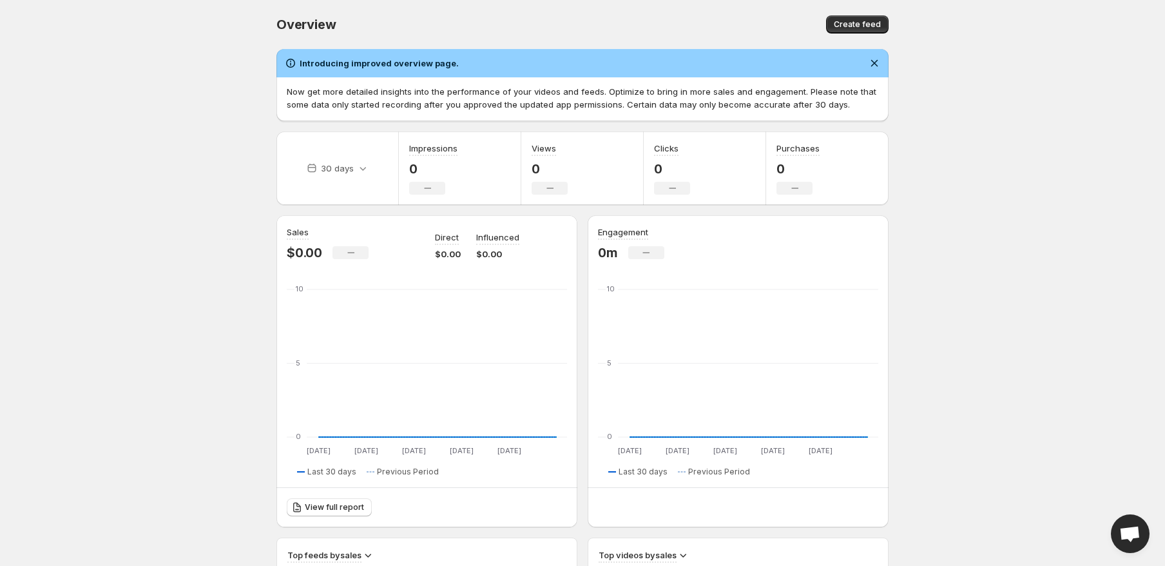
click at [342, 26] on div "Overview" at bounding box center [426, 24] width 300 height 18
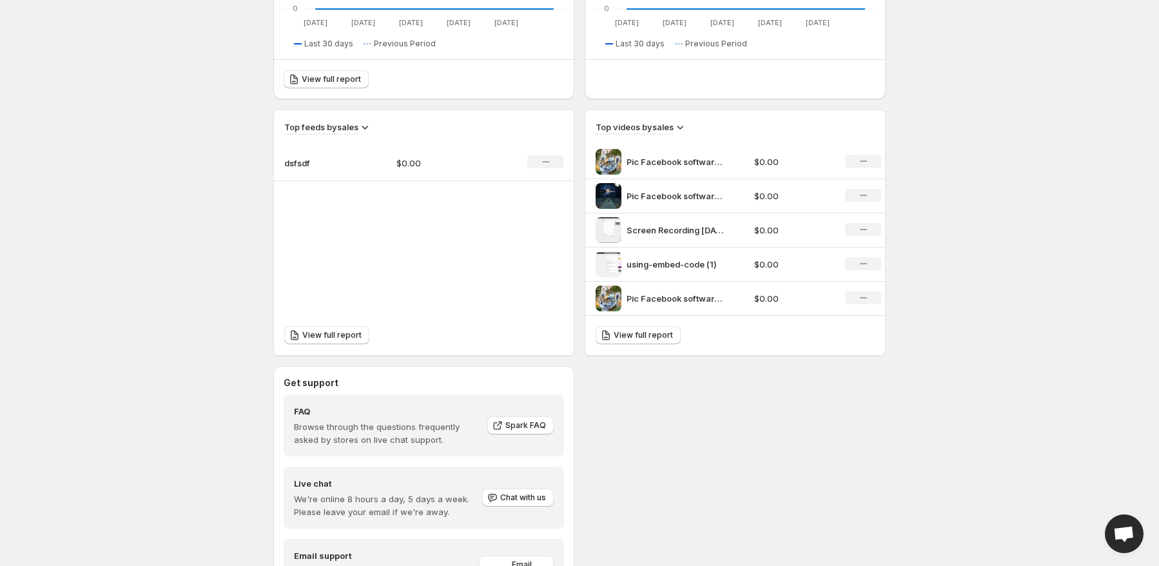
scroll to position [311, 0]
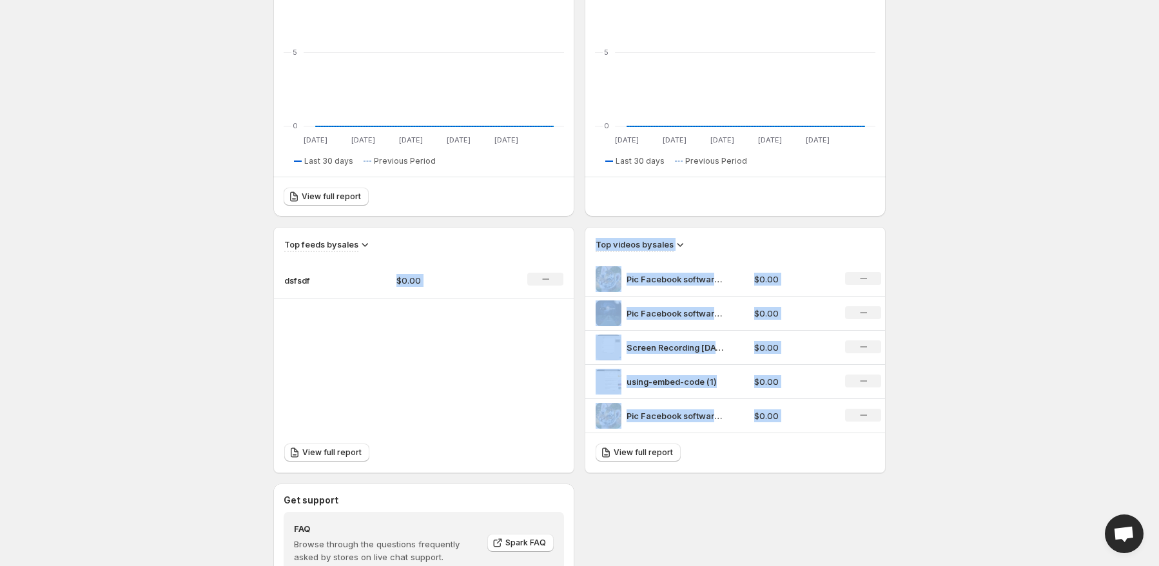
drag, startPoint x: 353, startPoint y: 267, endPoint x: 926, endPoint y: 447, distance: 600.5
click at [891, 443] on div "Overview. This page is ready Overview Create feed Introducing improved overview…" at bounding box center [579, 224] width 643 height 1070
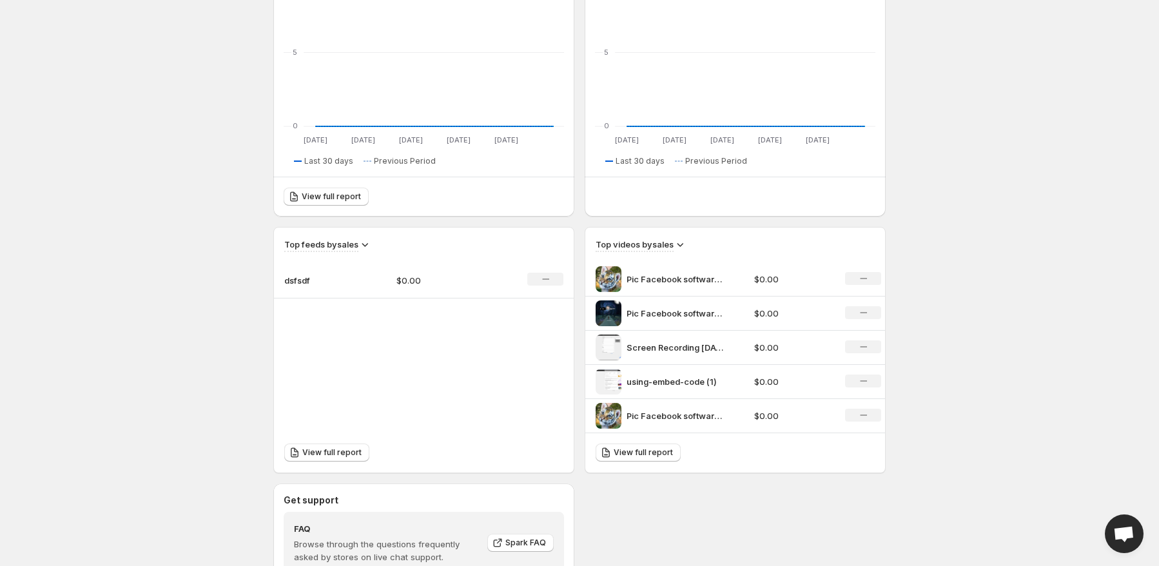
drag, startPoint x: 990, startPoint y: 400, endPoint x: 974, endPoint y: 163, distance: 237.7
drag, startPoint x: 961, startPoint y: 211, endPoint x: 971, endPoint y: 403, distance: 192.3
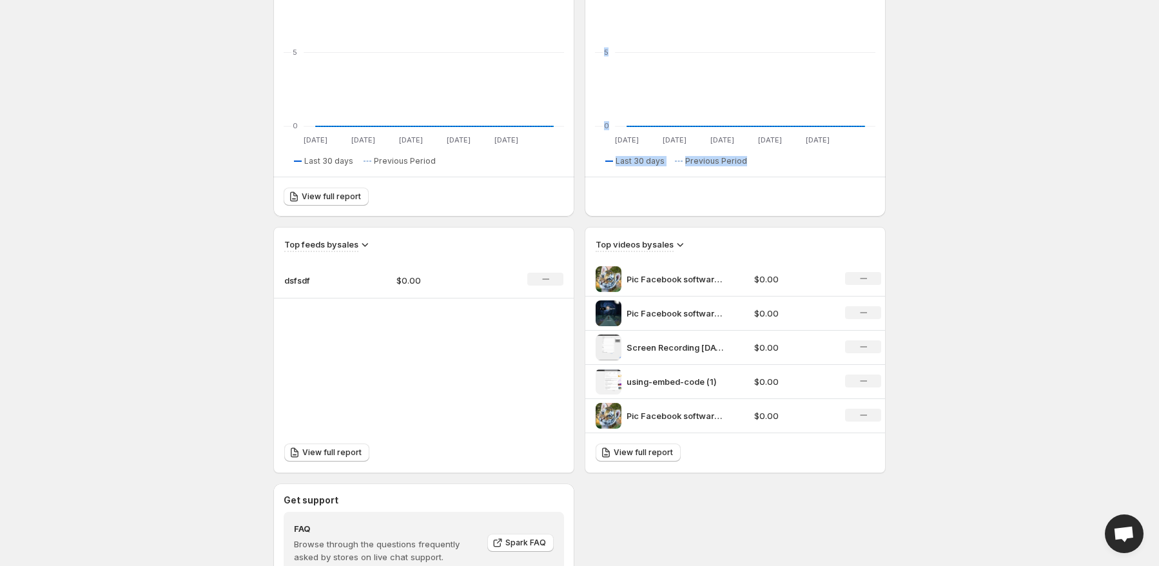
click at [677, 236] on div "Top videos by sales" at bounding box center [735, 239] width 300 height 24
click at [677, 243] on icon at bounding box center [679, 244] width 13 height 13
click at [757, 247] on div "Top videos by sales" at bounding box center [734, 245] width 279 height 14
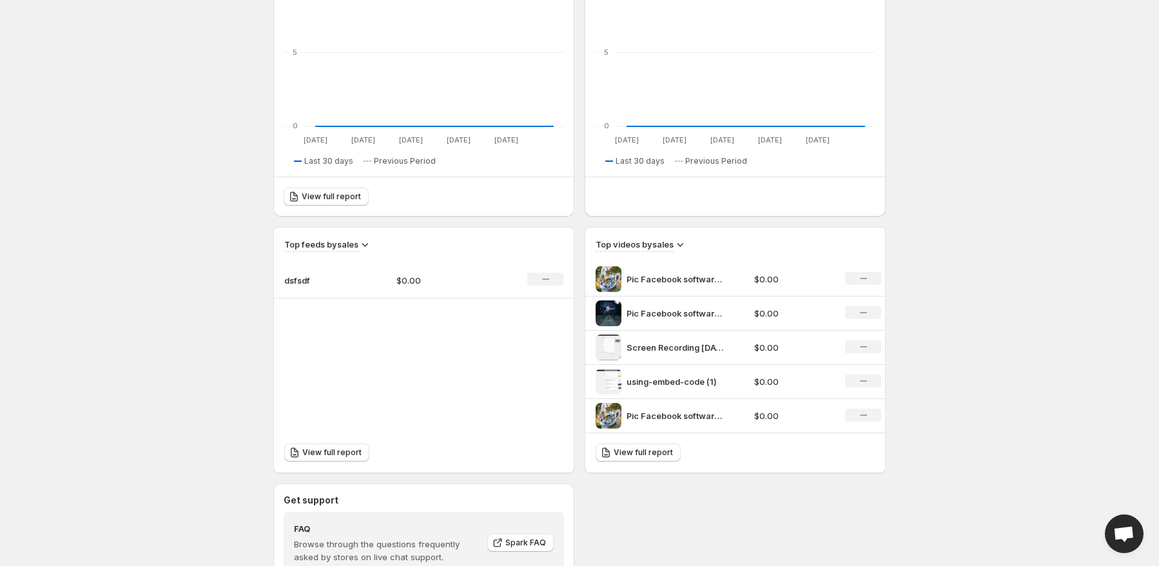
click at [684, 244] on icon at bounding box center [680, 245] width 6 height 4
click at [671, 318] on span "Clicks" at bounding box center [682, 312] width 43 height 13
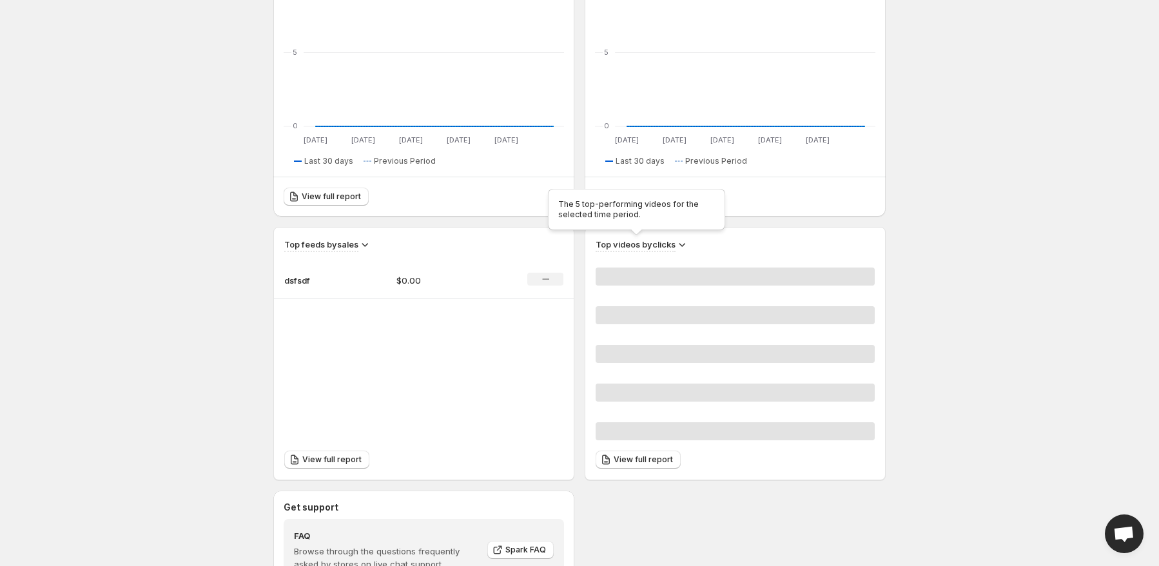
click at [668, 247] on h3 "Top videos by clicks" at bounding box center [635, 244] width 80 height 13
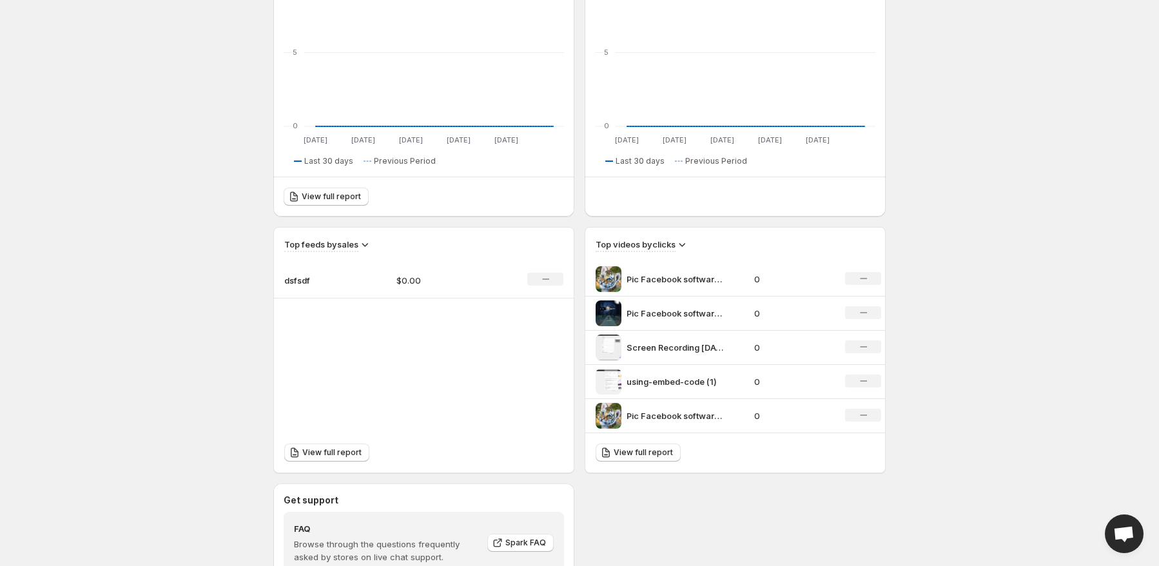
click at [684, 244] on icon at bounding box center [681, 244] width 13 height 13
click at [675, 338] on span "Purchases" at bounding box center [684, 334] width 43 height 10
click at [786, 230] on div "Top videos by purchases" at bounding box center [735, 239] width 300 height 24
click at [843, 246] on div "Top videos by purchases" at bounding box center [734, 245] width 279 height 14
click at [674, 246] on h3 "Top videos by purchases" at bounding box center [645, 244] width 100 height 13
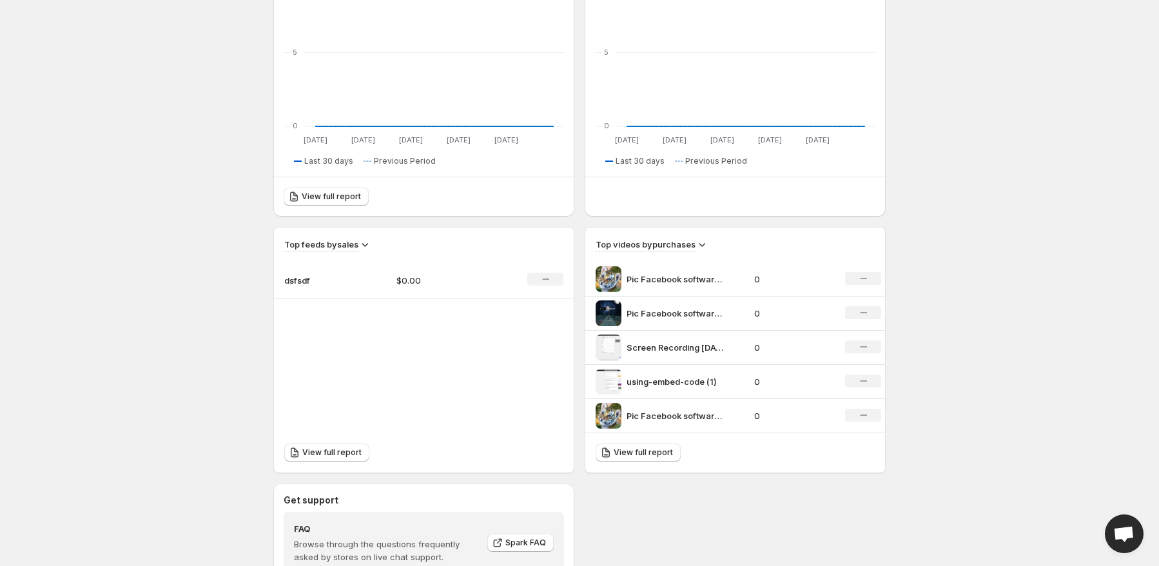
click at [702, 247] on icon at bounding box center [701, 244] width 13 height 13
click at [697, 336] on span "Purchases" at bounding box center [703, 334] width 43 height 10
click at [747, 248] on div "Top videos by purchases" at bounding box center [734, 245] width 279 height 14
click at [667, 235] on div "Top videos by purchases" at bounding box center [735, 239] width 300 height 24
click at [660, 248] on h3 "Top videos by purchases" at bounding box center [645, 244] width 100 height 13
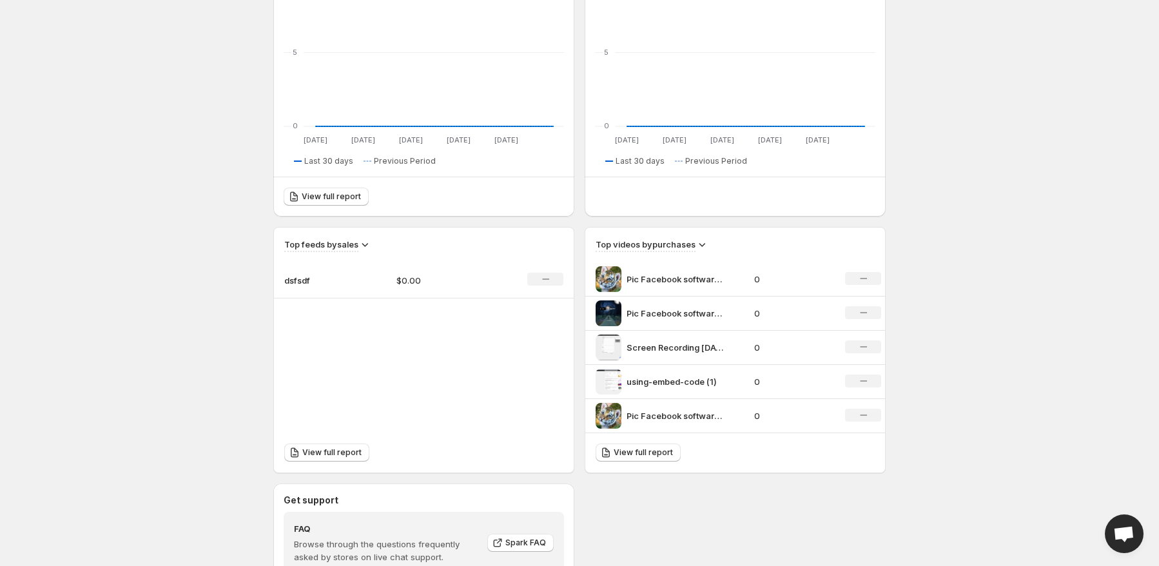
click at [703, 246] on icon at bounding box center [702, 245] width 6 height 4
click at [764, 243] on div "Top videos by purchases" at bounding box center [734, 245] width 279 height 14
click at [703, 247] on icon at bounding box center [701, 244] width 13 height 13
click at [751, 240] on div "Top videos by purchases" at bounding box center [734, 245] width 279 height 14
click at [636, 241] on h3 "Top videos by purchases" at bounding box center [645, 244] width 100 height 13
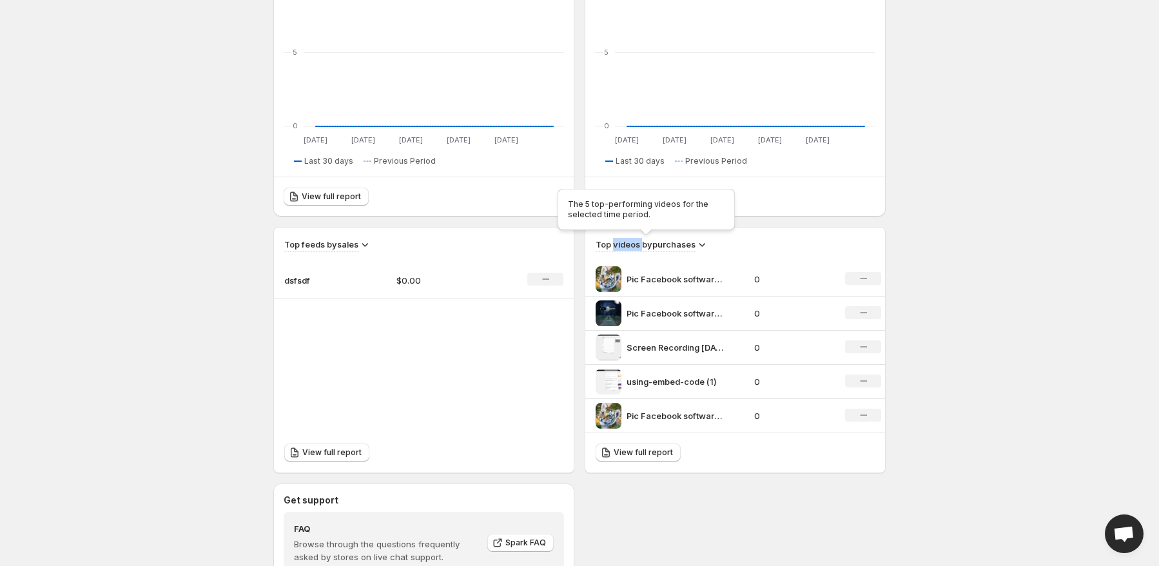
click at [636, 241] on h3 "Top videos by purchases" at bounding box center [645, 244] width 100 height 13
click at [674, 244] on h3 "Top videos by purchases" at bounding box center [645, 244] width 100 height 13
click at [746, 245] on div "Top videos by purchases" at bounding box center [734, 245] width 279 height 14
click at [701, 245] on icon at bounding box center [702, 245] width 6 height 4
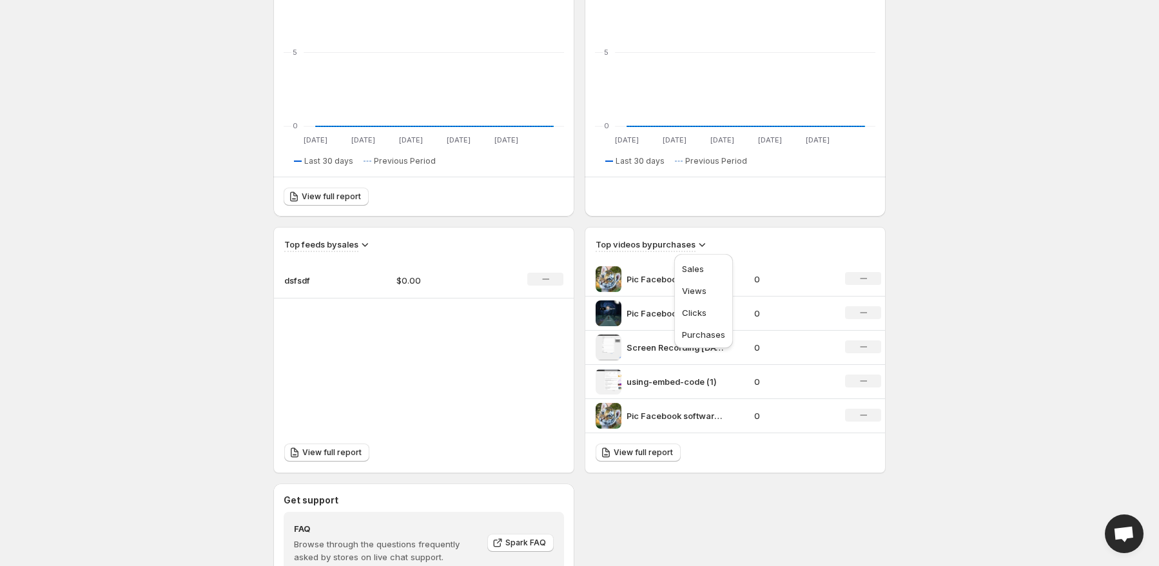
click at [786, 230] on div "Top videos by purchases" at bounding box center [735, 239] width 300 height 24
click at [779, 238] on div "Top videos by purchases" at bounding box center [734, 245] width 279 height 14
click at [708, 244] on icon at bounding box center [701, 244] width 13 height 13
click at [705, 245] on icon at bounding box center [701, 244] width 13 height 13
click at [744, 255] on div "Top videos by purchases Pic Facebook software plotagraph 0 No change Pic Facebo…" at bounding box center [735, 330] width 300 height 206
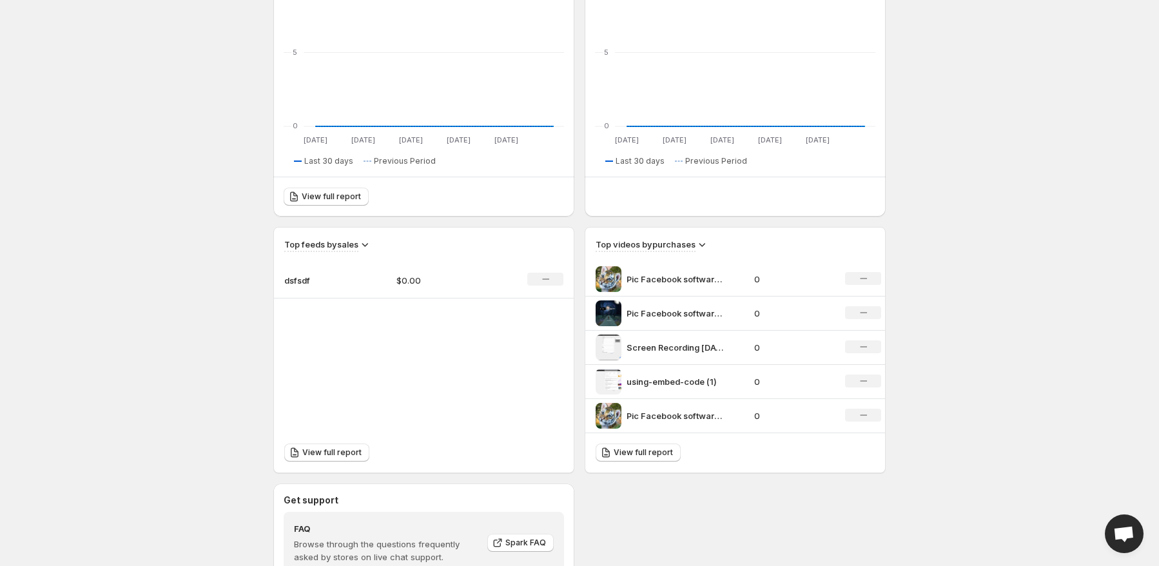
click at [699, 245] on icon at bounding box center [701, 244] width 13 height 13
click at [730, 236] on div "Top videos by purchases" at bounding box center [735, 239] width 300 height 24
click at [658, 248] on h3 "Top videos by purchases" at bounding box center [645, 244] width 100 height 13
click at [638, 246] on h3 "Top videos by purchases" at bounding box center [645, 244] width 100 height 13
click at [688, 244] on h3 "Top videos by purchases" at bounding box center [645, 244] width 100 height 13
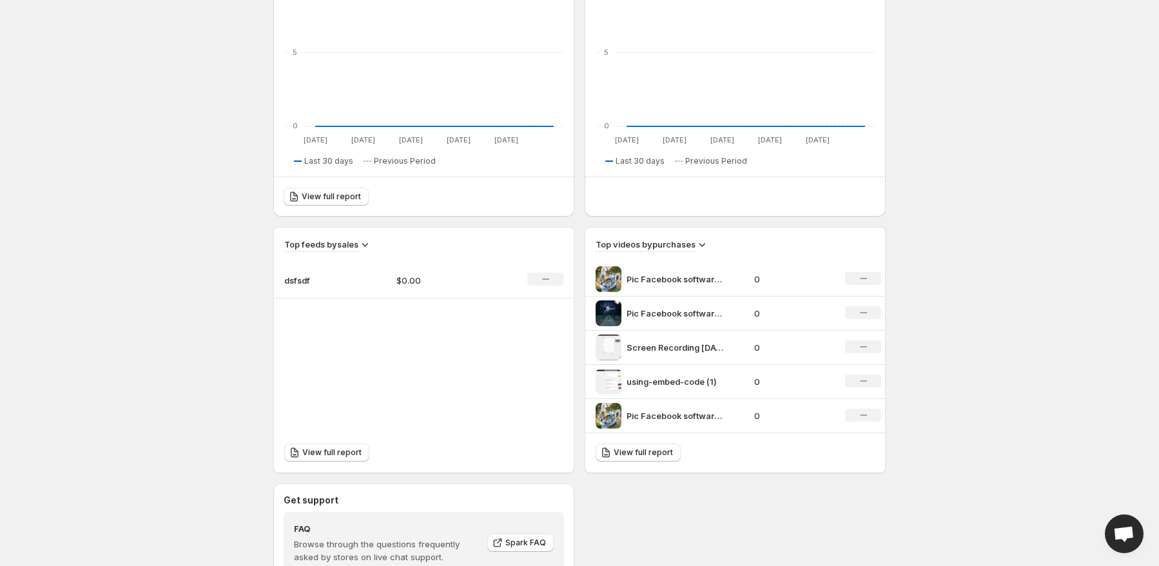
click at [702, 246] on icon at bounding box center [701, 244] width 13 height 13
click at [709, 332] on span "Purchases" at bounding box center [703, 334] width 43 height 10
click at [769, 226] on div "Introducing improved overview page. Now get more detailed insights into the per…" at bounding box center [574, 243] width 623 height 1031
click at [830, 244] on div "Top videos by purchases" at bounding box center [734, 245] width 279 height 14
click at [702, 238] on icon at bounding box center [701, 244] width 13 height 13
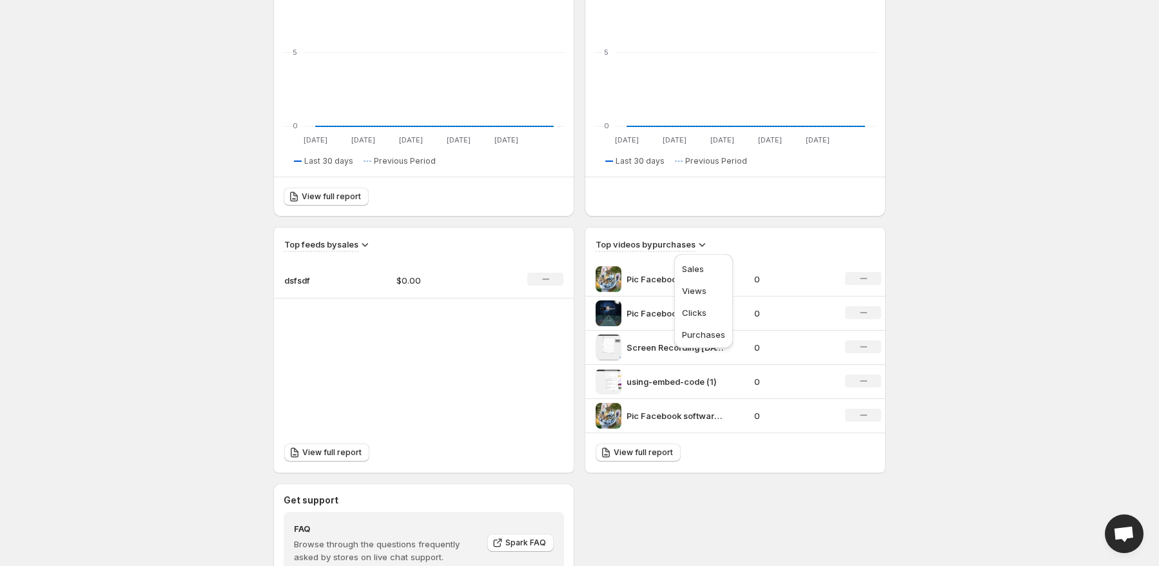
click at [644, 248] on h3 "Top videos by purchases" at bounding box center [645, 244] width 100 height 13
click at [701, 244] on icon at bounding box center [701, 244] width 13 height 13
click at [805, 245] on div "Top videos by purchases" at bounding box center [734, 245] width 279 height 14
click at [702, 244] on icon at bounding box center [701, 244] width 13 height 13
click at [706, 334] on span "Purchases" at bounding box center [703, 334] width 43 height 10
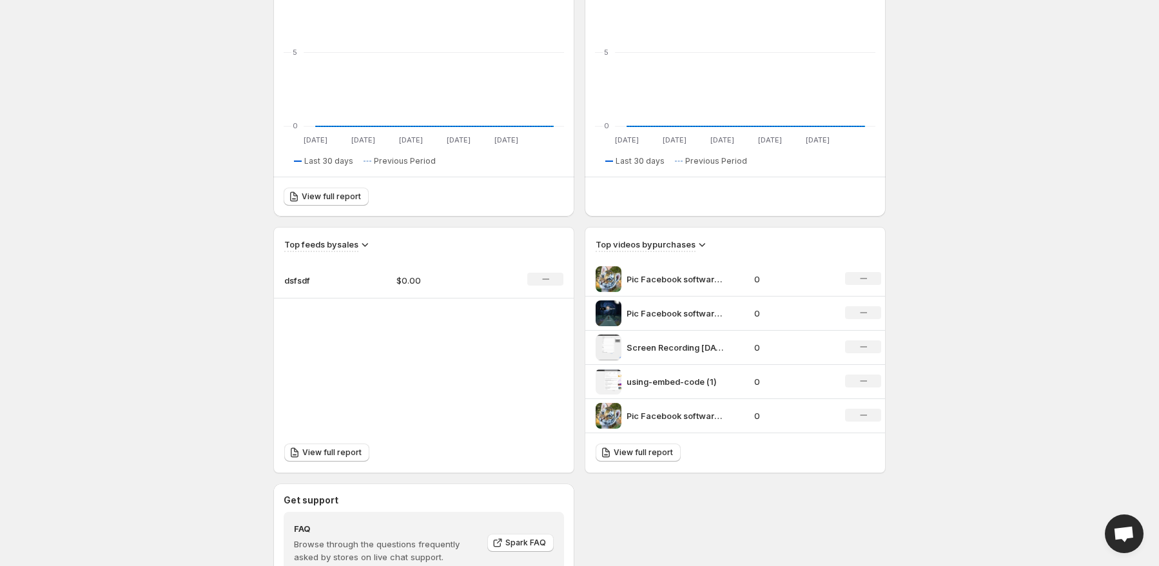
click at [748, 253] on div "Top videos by purchases Pic Facebook software plotagraph 0 No change Pic Facebo…" at bounding box center [735, 330] width 300 height 206
click at [697, 241] on icon at bounding box center [701, 244] width 13 height 13
click at [707, 240] on icon at bounding box center [701, 244] width 13 height 13
click at [697, 245] on icon at bounding box center [701, 244] width 13 height 13
click at [702, 242] on icon at bounding box center [701, 244] width 13 height 13
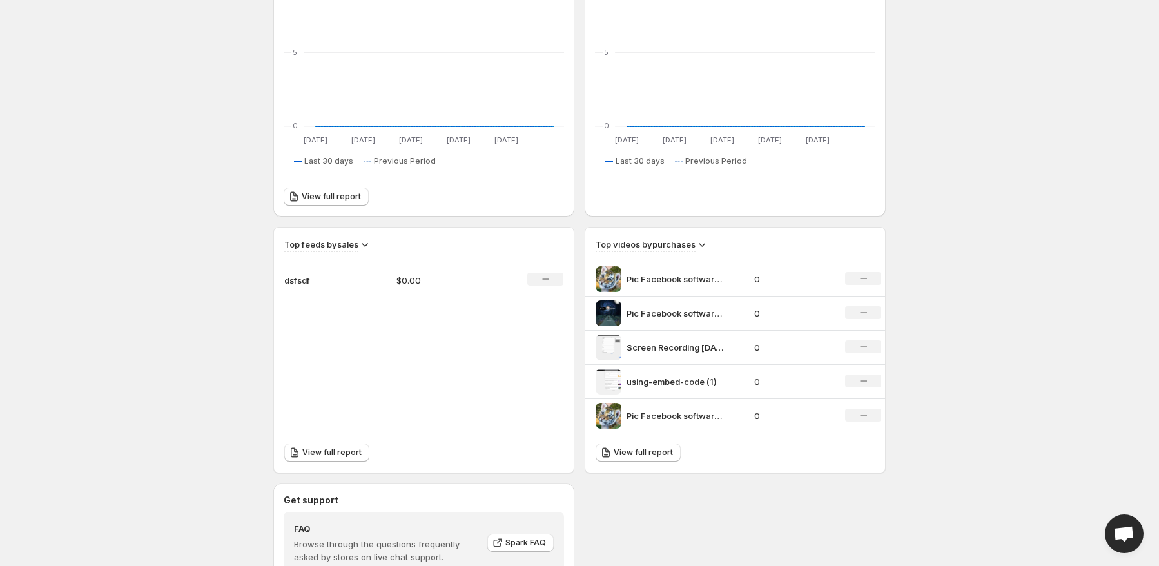
drag, startPoint x: 753, startPoint y: 237, endPoint x: 711, endPoint y: 238, distance: 41.3
click at [754, 235] on div "Top videos by purchases" at bounding box center [735, 239] width 300 height 24
click at [597, 242] on h3 "Top videos by purchases" at bounding box center [645, 244] width 100 height 13
click at [594, 244] on div "Top videos by purchases" at bounding box center [735, 239] width 300 height 24
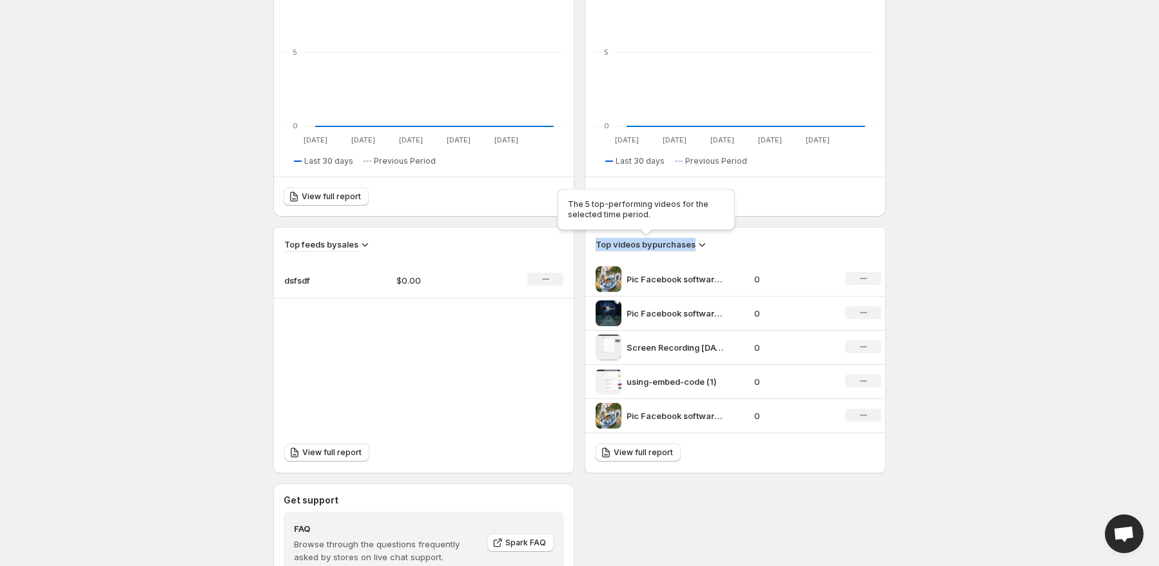
drag, startPoint x: 596, startPoint y: 243, endPoint x: 766, endPoint y: 244, distance: 169.5
click at [766, 244] on div "Top videos by purchases" at bounding box center [734, 245] width 279 height 14
drag, startPoint x: 735, startPoint y: 244, endPoint x: 605, endPoint y: 245, distance: 130.2
click at [604, 245] on div "Top videos by purchases" at bounding box center [734, 245] width 279 height 14
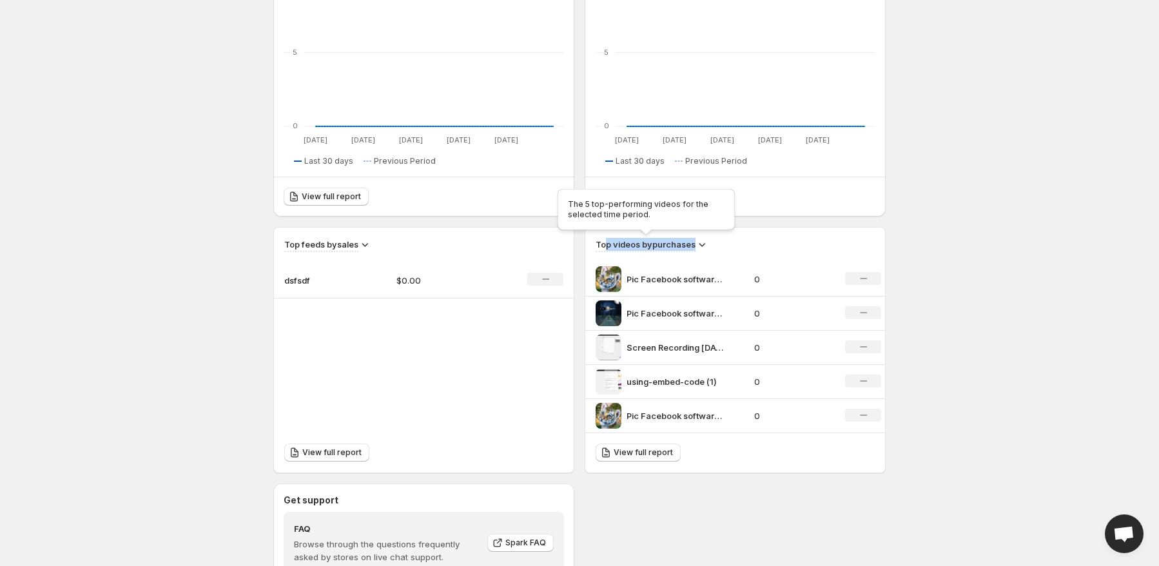
click at [606, 245] on h3 "Top videos by purchases" at bounding box center [645, 244] width 100 height 13
drag, startPoint x: 600, startPoint y: 245, endPoint x: 840, endPoint y: 244, distance: 240.4
click at [753, 244] on div "Top videos by purchases" at bounding box center [734, 245] width 279 height 14
click at [849, 246] on div "Top videos by purchases" at bounding box center [734, 245] width 279 height 14
drag, startPoint x: 732, startPoint y: 240, endPoint x: 580, endPoint y: 240, distance: 152.1
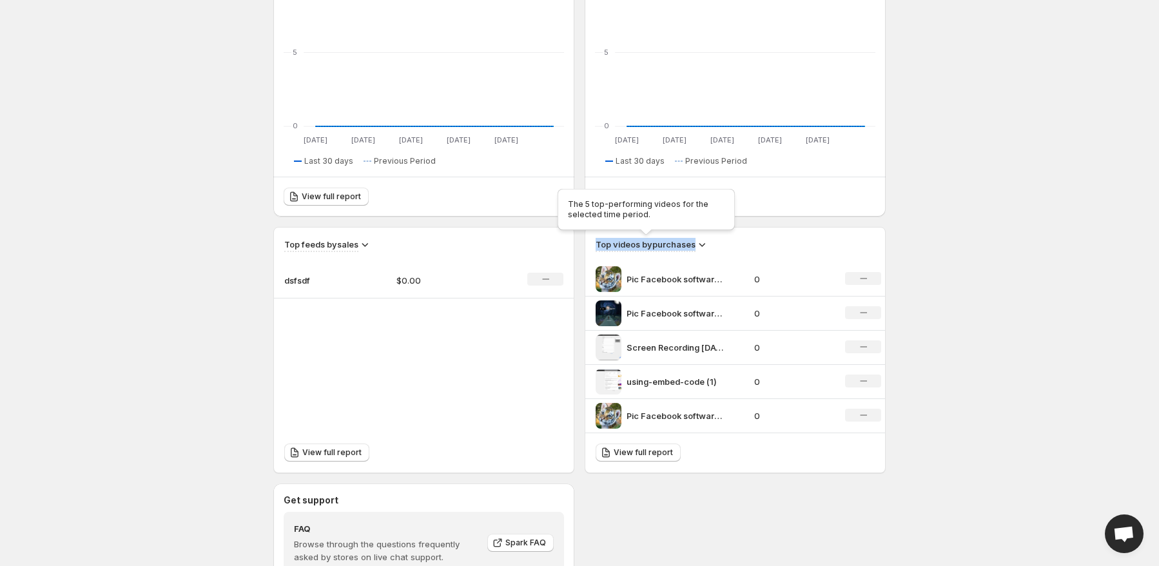
click at [580, 240] on div "Top feeds by sales dsfsdf $0.00 No change View full report Top videos by purcha…" at bounding box center [579, 350] width 612 height 246
click at [600, 238] on h3 "Top videos by purchases" at bounding box center [645, 244] width 100 height 13
click at [731, 245] on div "Top videos by purchases" at bounding box center [734, 245] width 279 height 14
click at [781, 273] on p "0" at bounding box center [792, 279] width 76 height 13
click at [836, 241] on div "Top videos by purchases" at bounding box center [734, 245] width 279 height 14
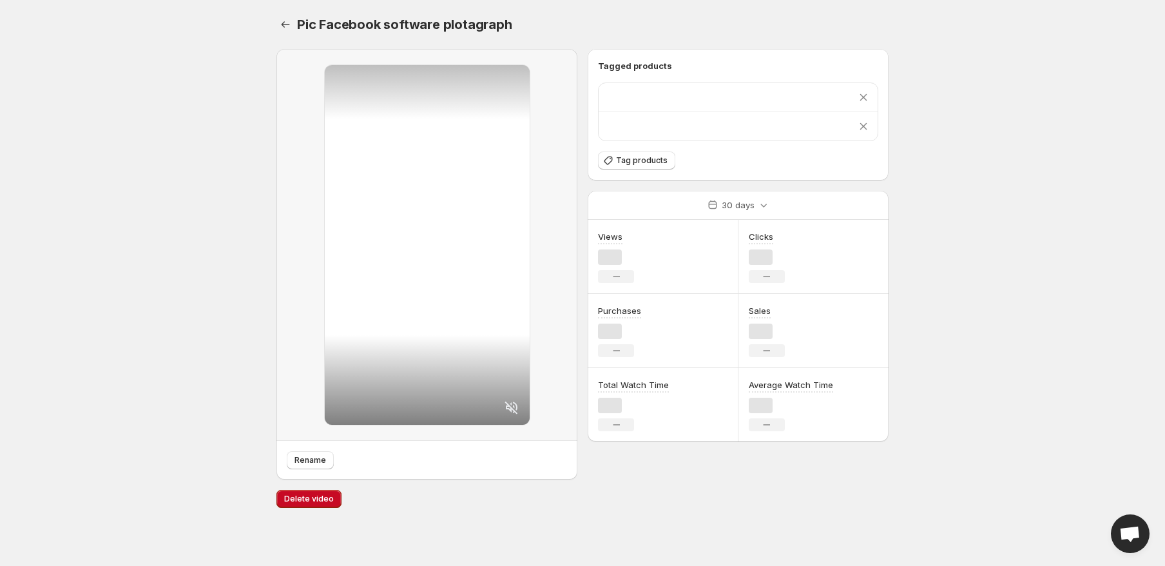
click at [704, 242] on div "Views No change" at bounding box center [663, 257] width 151 height 74
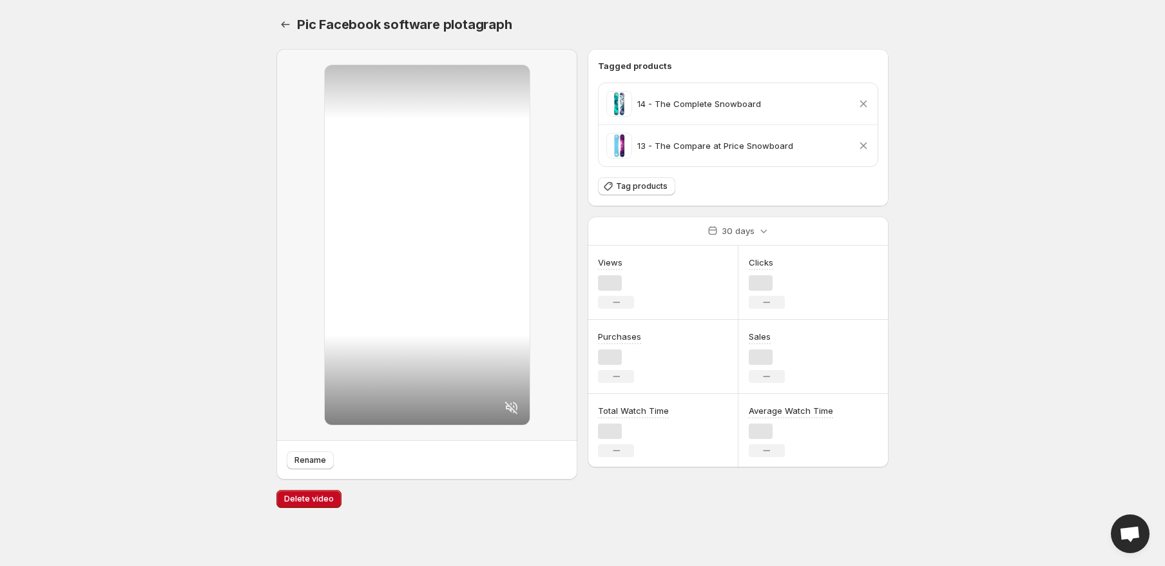
click at [742, 242] on div "30 days" at bounding box center [738, 231] width 79 height 28
click at [280, 21] on icon "Settings" at bounding box center [285, 24] width 13 height 13
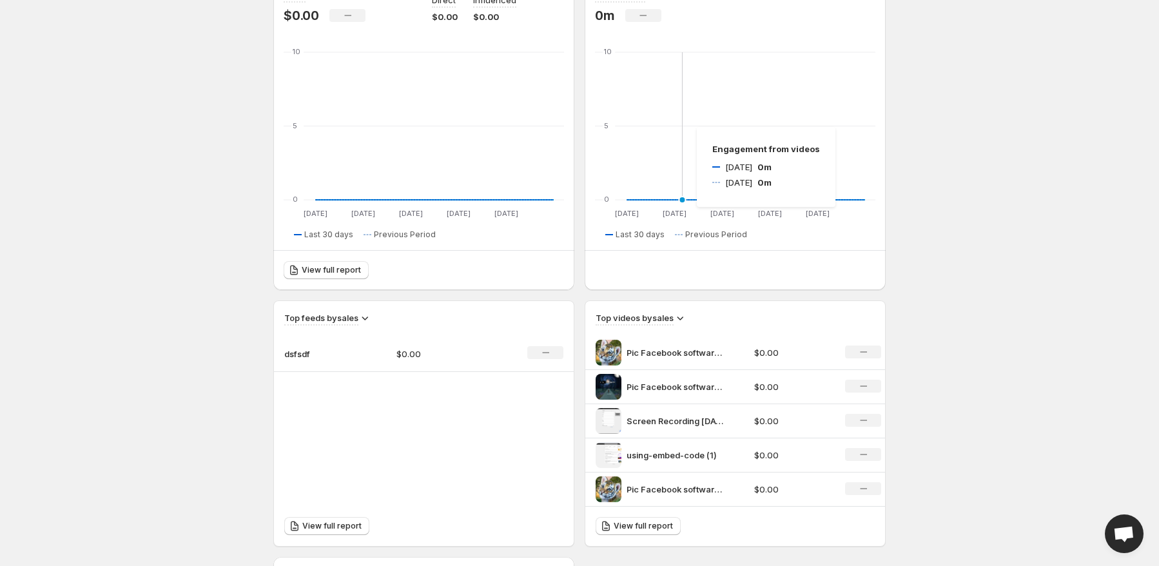
scroll to position [322, 0]
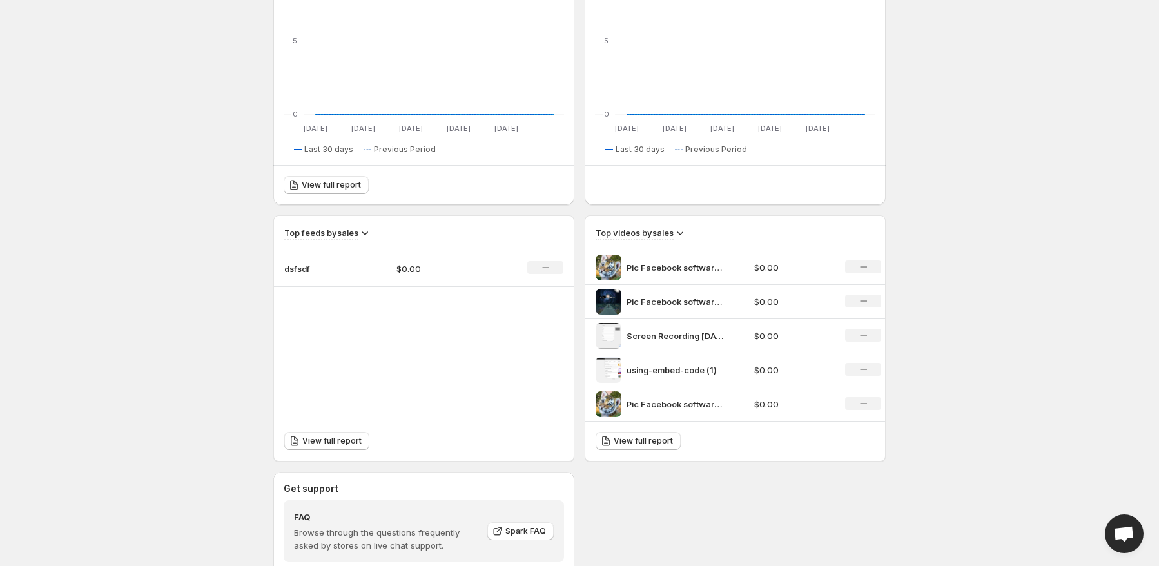
click at [686, 232] on icon at bounding box center [679, 232] width 13 height 13
click at [685, 232] on icon at bounding box center [679, 232] width 13 height 13
click at [841, 229] on div "Top videos by sales" at bounding box center [734, 233] width 279 height 14
click at [309, 232] on h3 "Top feeds by sales" at bounding box center [321, 232] width 74 height 13
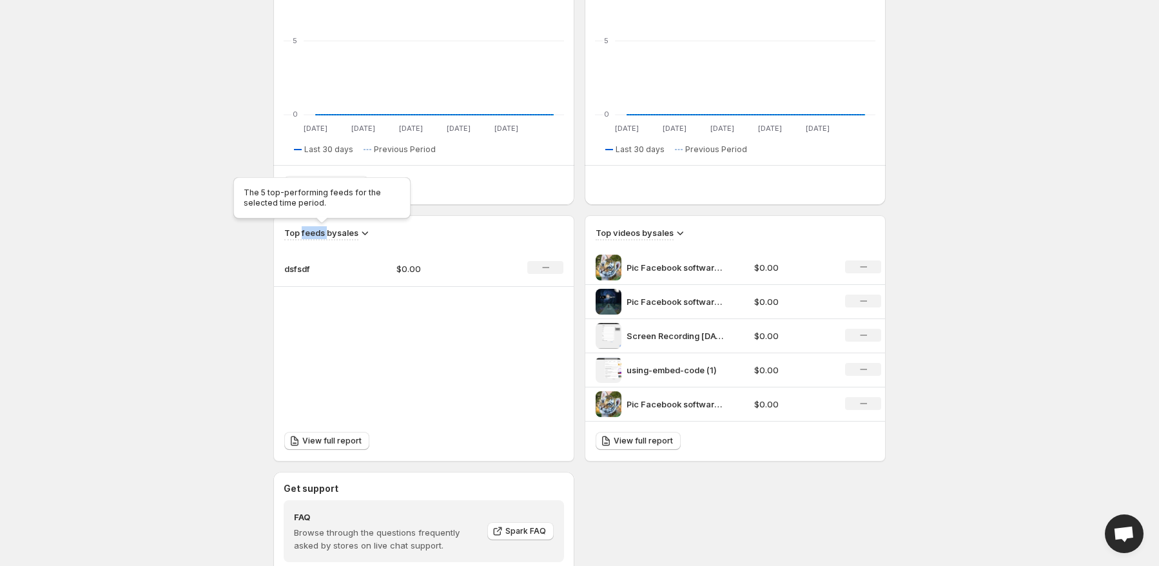
click at [317, 234] on h3 "Top feeds by sales" at bounding box center [321, 232] width 74 height 13
click at [333, 234] on h3 "Top feeds by sales" at bounding box center [321, 232] width 74 height 13
click at [462, 241] on div "Top feeds by sales dsfsdf $0.00 No change" at bounding box center [424, 251] width 300 height 71
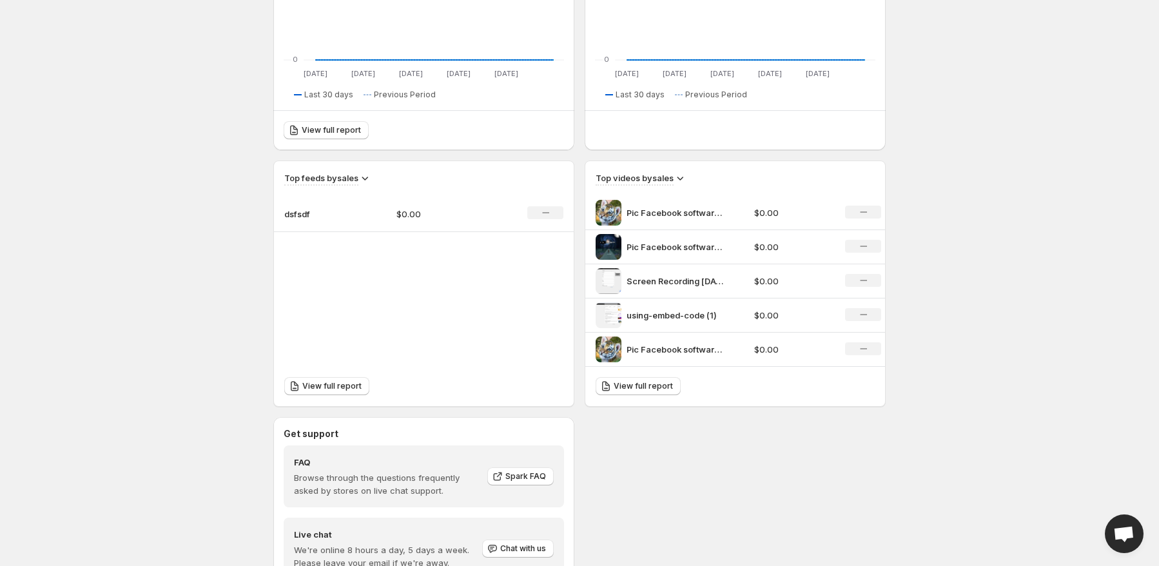
scroll to position [258, 0]
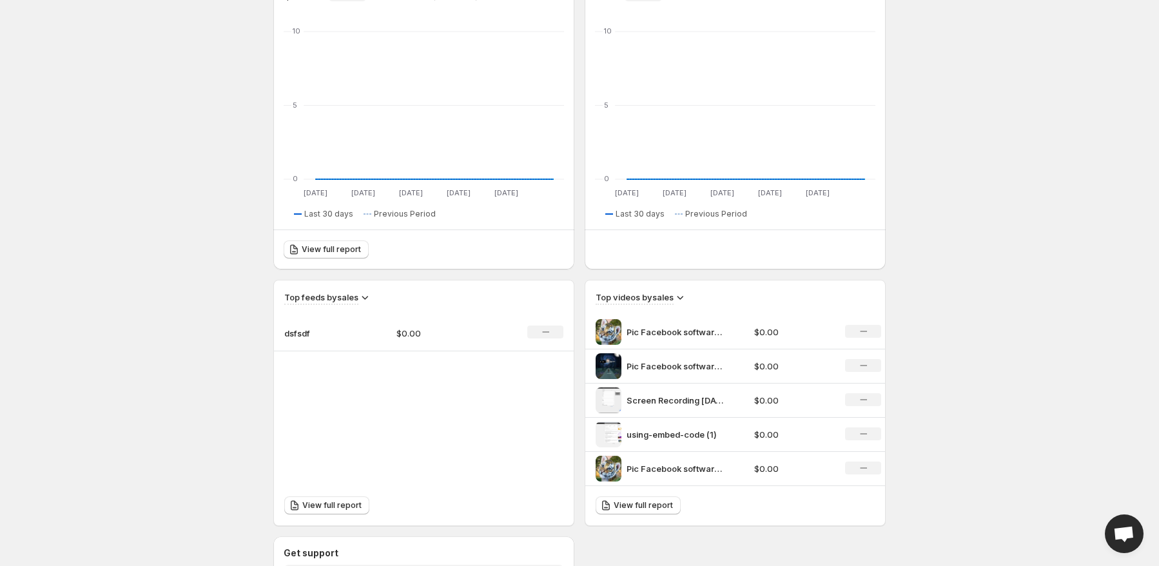
click at [742, 301] on div "Top videos by sales" at bounding box center [734, 298] width 279 height 14
click at [683, 298] on icon at bounding box center [679, 297] width 13 height 13
click at [710, 297] on div "Top videos by sales" at bounding box center [734, 298] width 279 height 14
drag, startPoint x: 731, startPoint y: 305, endPoint x: 751, endPoint y: 364, distance: 62.0
click at [732, 305] on div "Top videos by sales Pic Facebook software plotagraph $0.00 No change Pic Facebo…" at bounding box center [735, 383] width 300 height 206
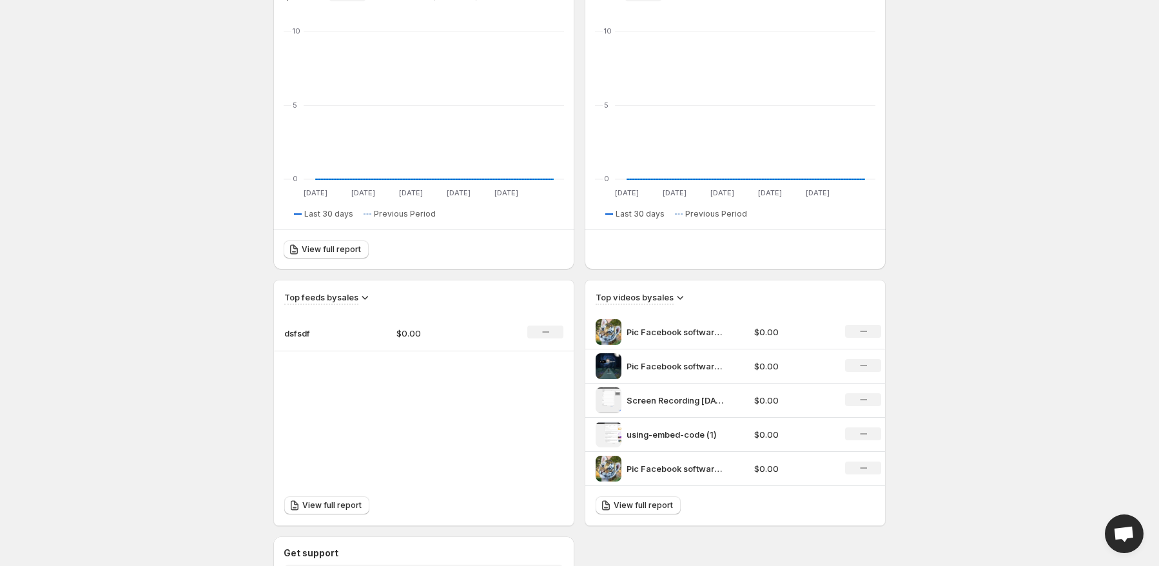
click at [755, 420] on td "$0.00" at bounding box center [792, 435] width 84 height 34
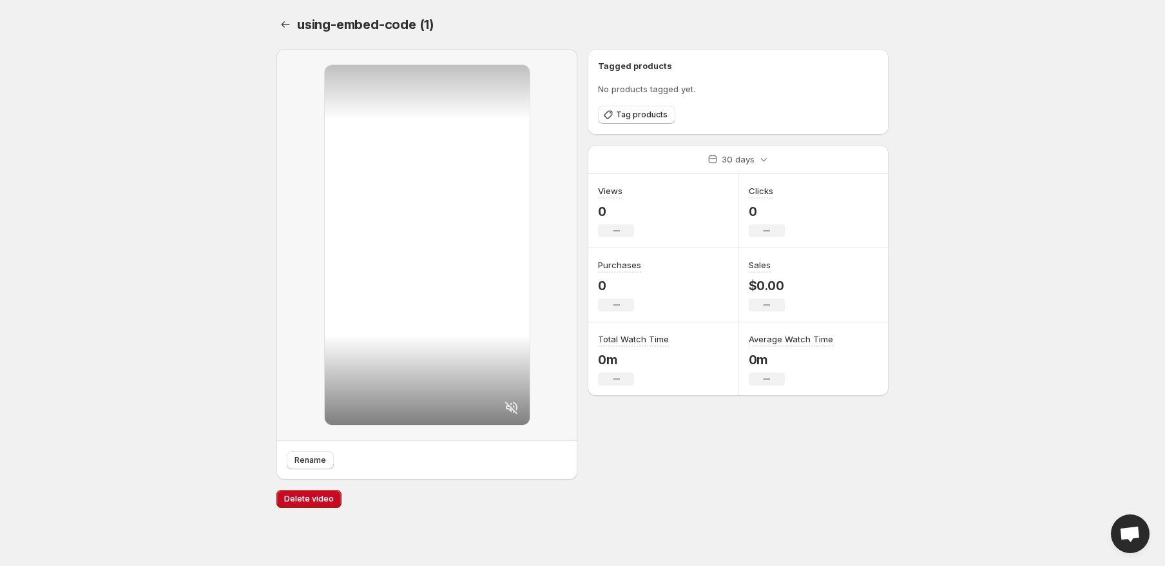
click at [708, 93] on p "No products tagged yet." at bounding box center [738, 88] width 280 height 13
click at [271, 19] on div "using-embed-code (1). This page is ready using-embed-code (1) Rename Tagged pro…" at bounding box center [582, 260] width 643 height 521
click at [277, 17] on button "Settings" at bounding box center [285, 24] width 18 height 18
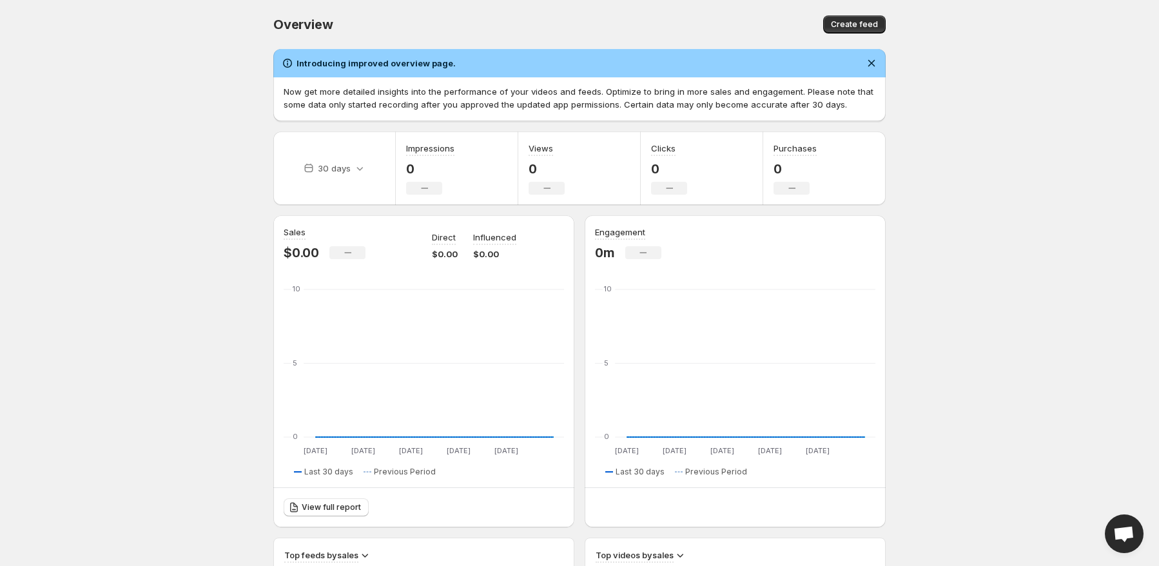
click at [978, 63] on body "Home Feeds Videos Subscription Settings Overview. This page is ready Overview C…" at bounding box center [579, 283] width 1159 height 566
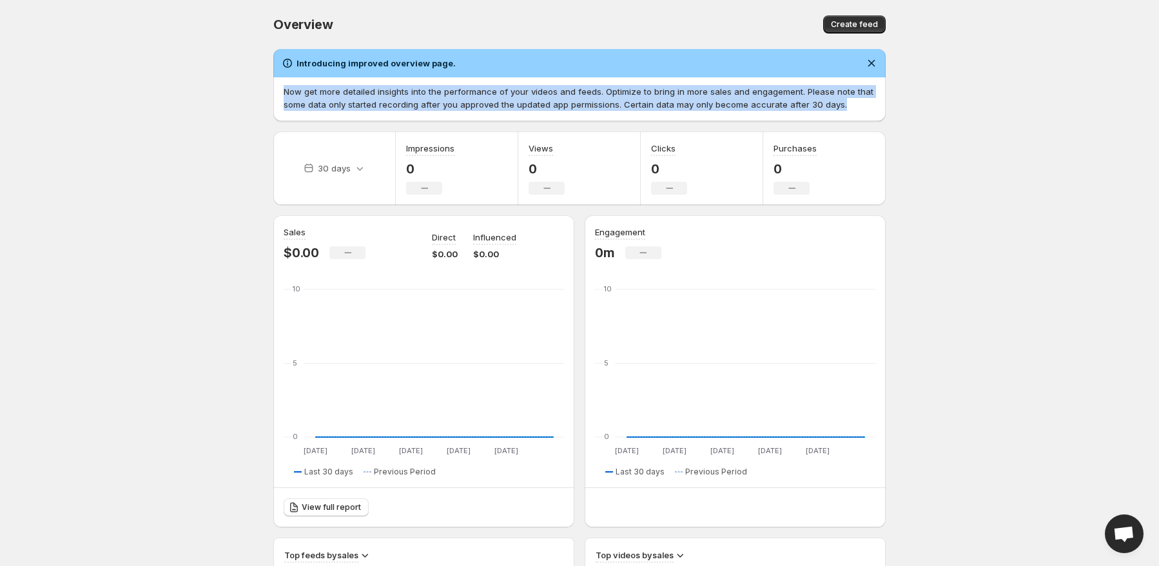
drag, startPoint x: 848, startPoint y: 105, endPoint x: 246, endPoint y: 93, distance: 602.7
click at [246, 93] on body "Home Feeds Videos Subscription Settings Overview. This page is ready Overview C…" at bounding box center [579, 283] width 1159 height 566
copy p "Now get more detailed insights into the performance of your videos and feeds. O…"
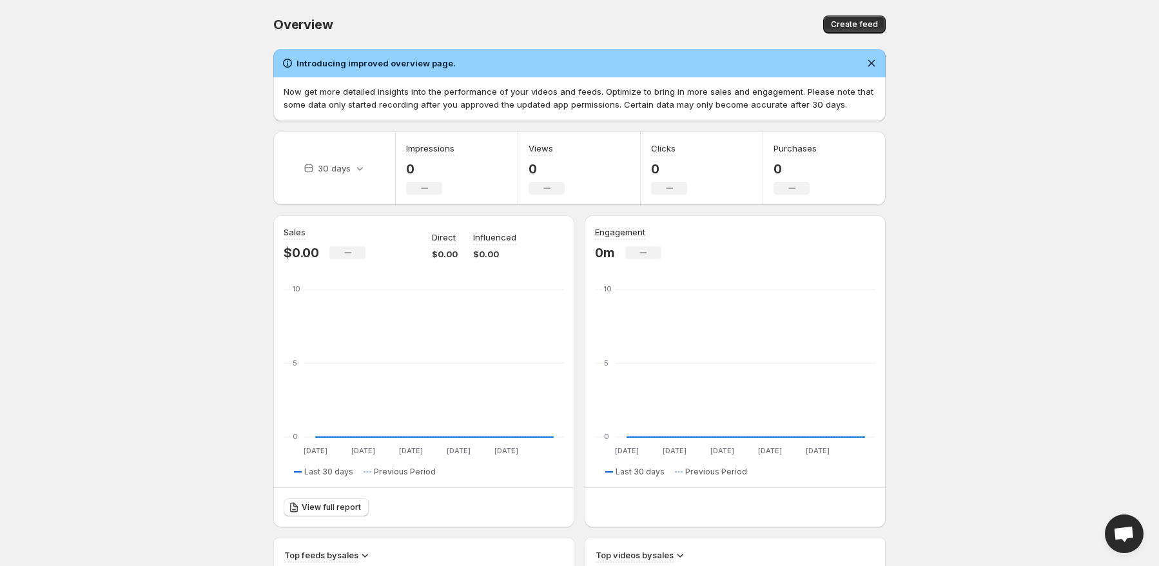
click at [128, 161] on body "Home Feeds Videos Subscription Settings Overview. This page is ready Overview C…" at bounding box center [579, 283] width 1159 height 566
